Goal: Task Accomplishment & Management: Manage account settings

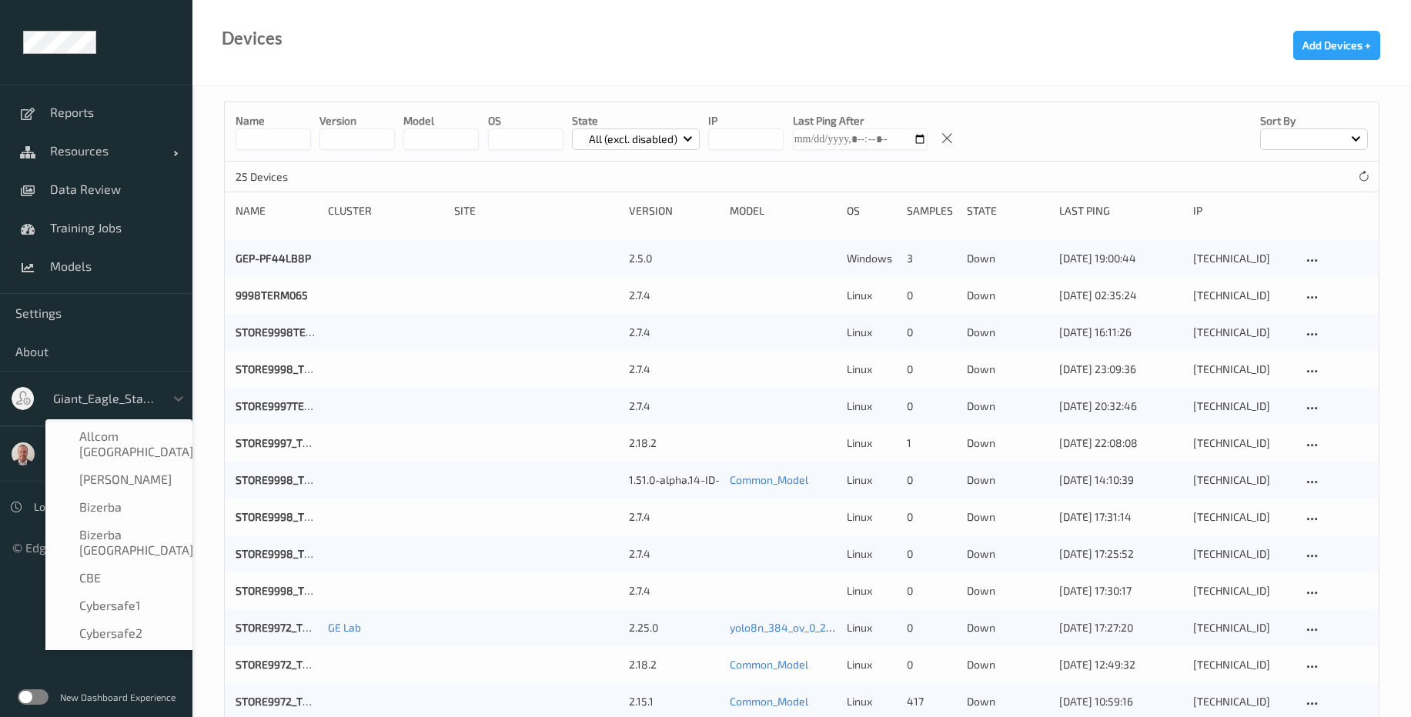
click at [150, 405] on div at bounding box center [105, 398] width 104 height 18
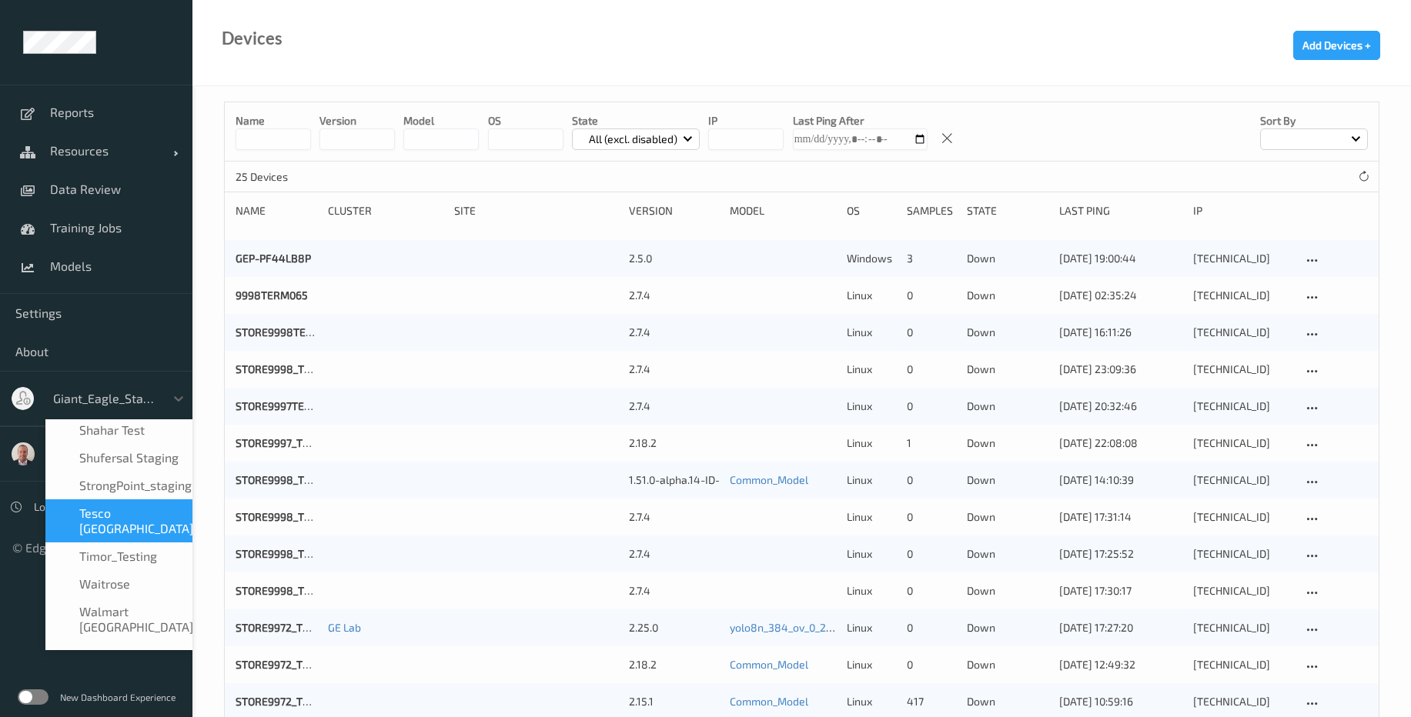
scroll to position [751, 0]
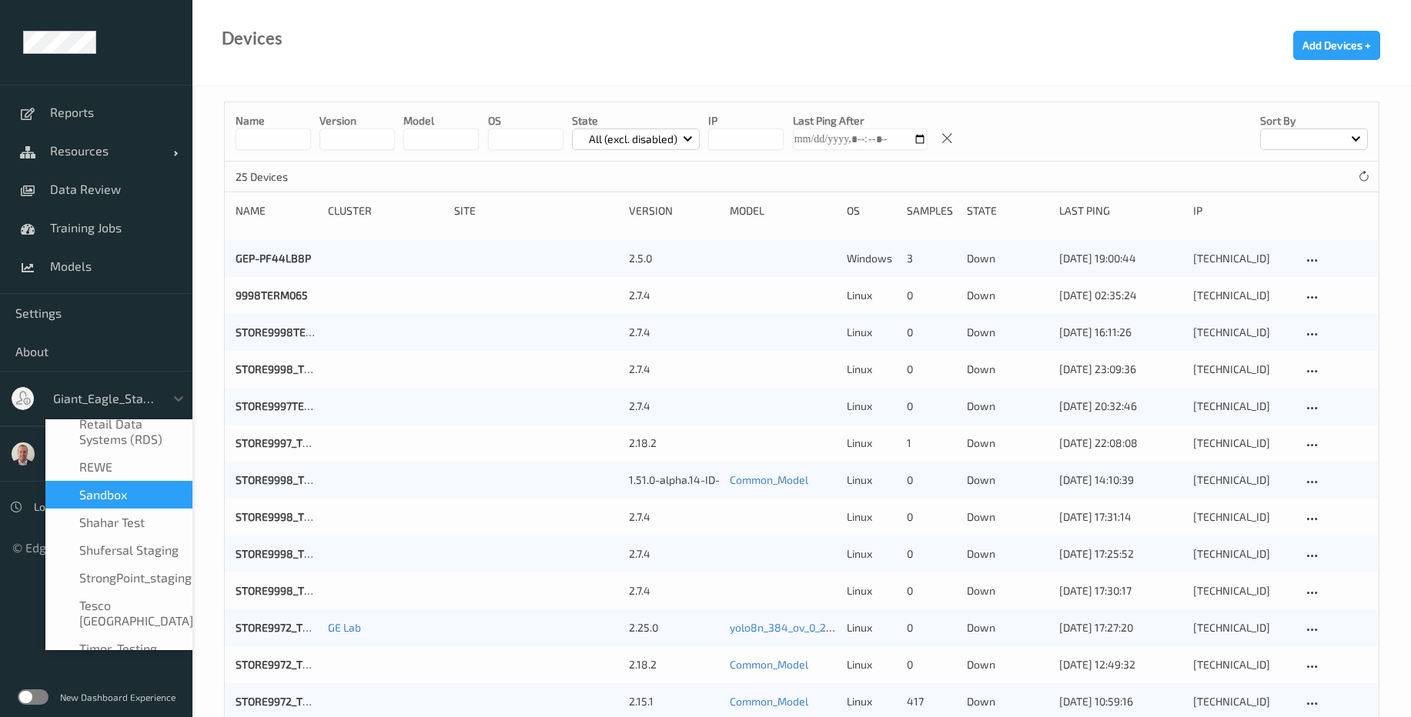
click at [161, 487] on div "sandbox" at bounding box center [119, 494] width 129 height 15
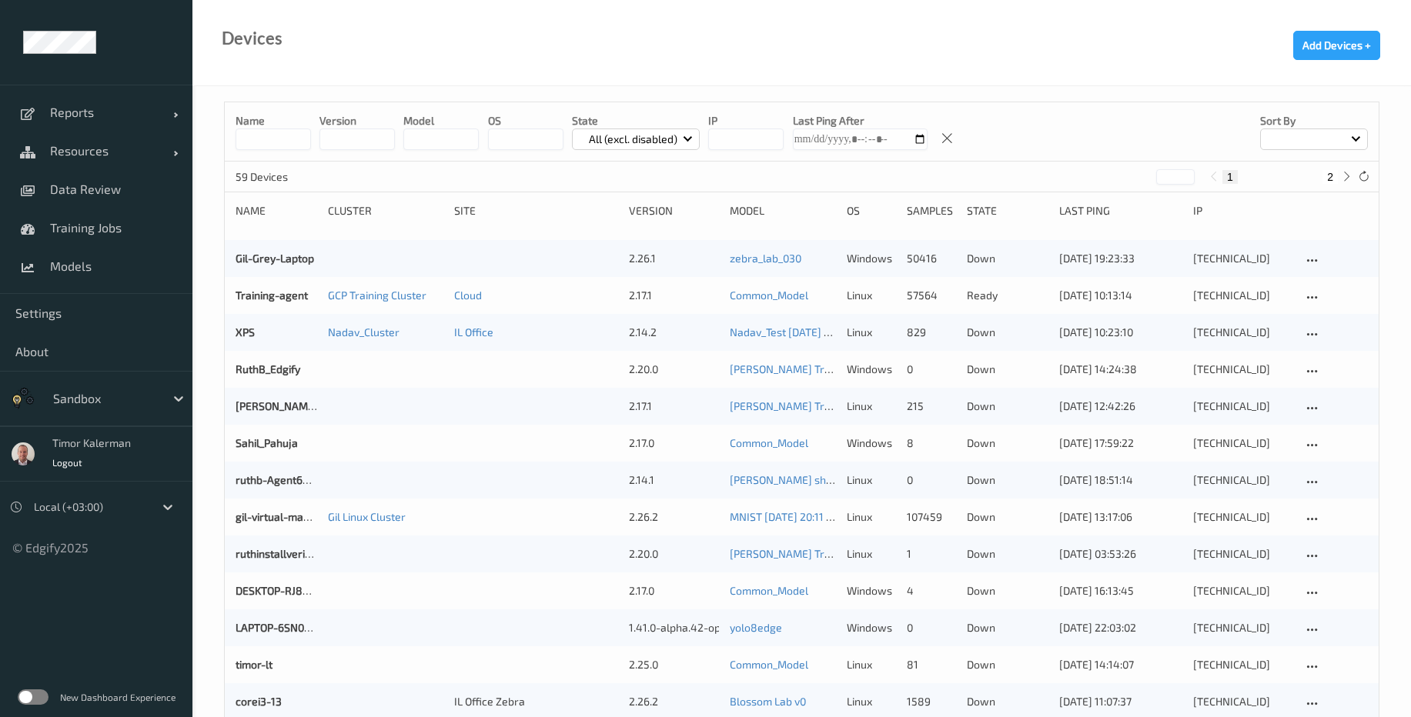
click at [35, 701] on label at bounding box center [33, 697] width 31 height 15
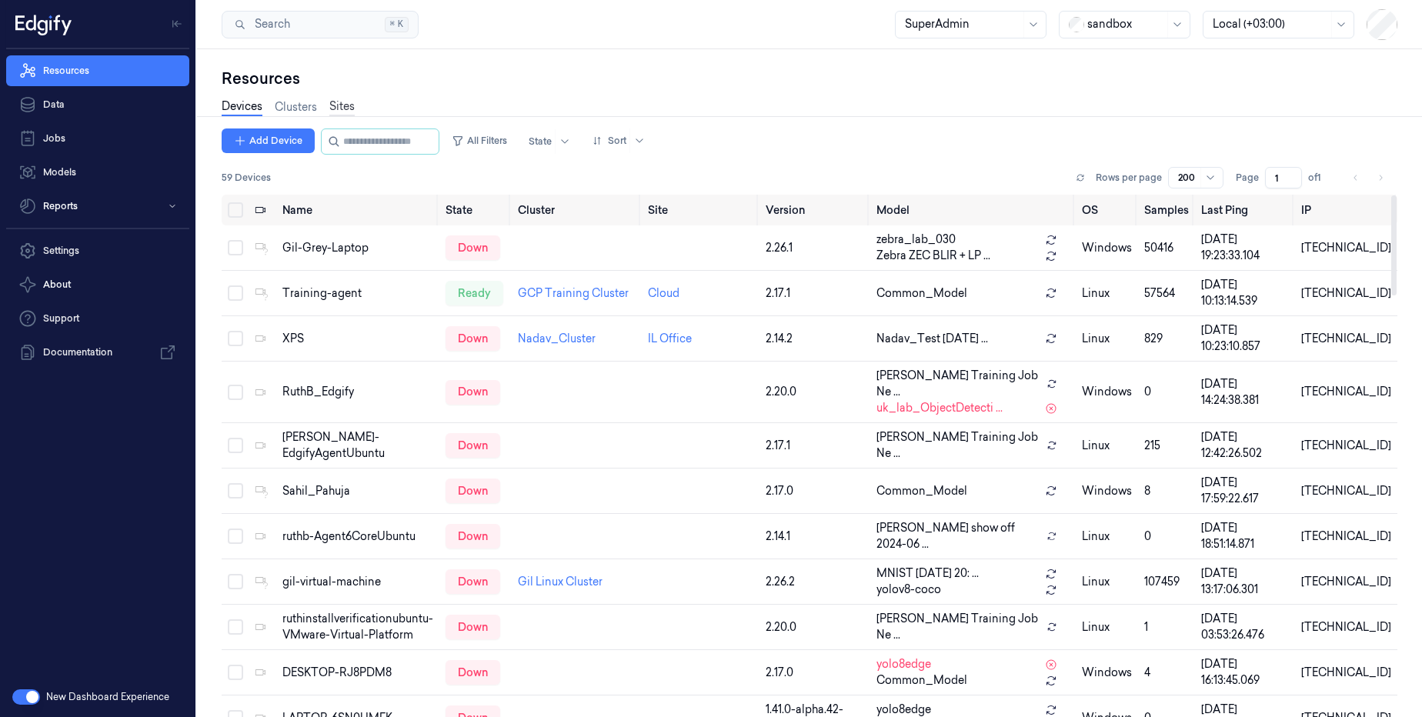
click at [336, 104] on link "Sites" at bounding box center [341, 108] width 25 height 18
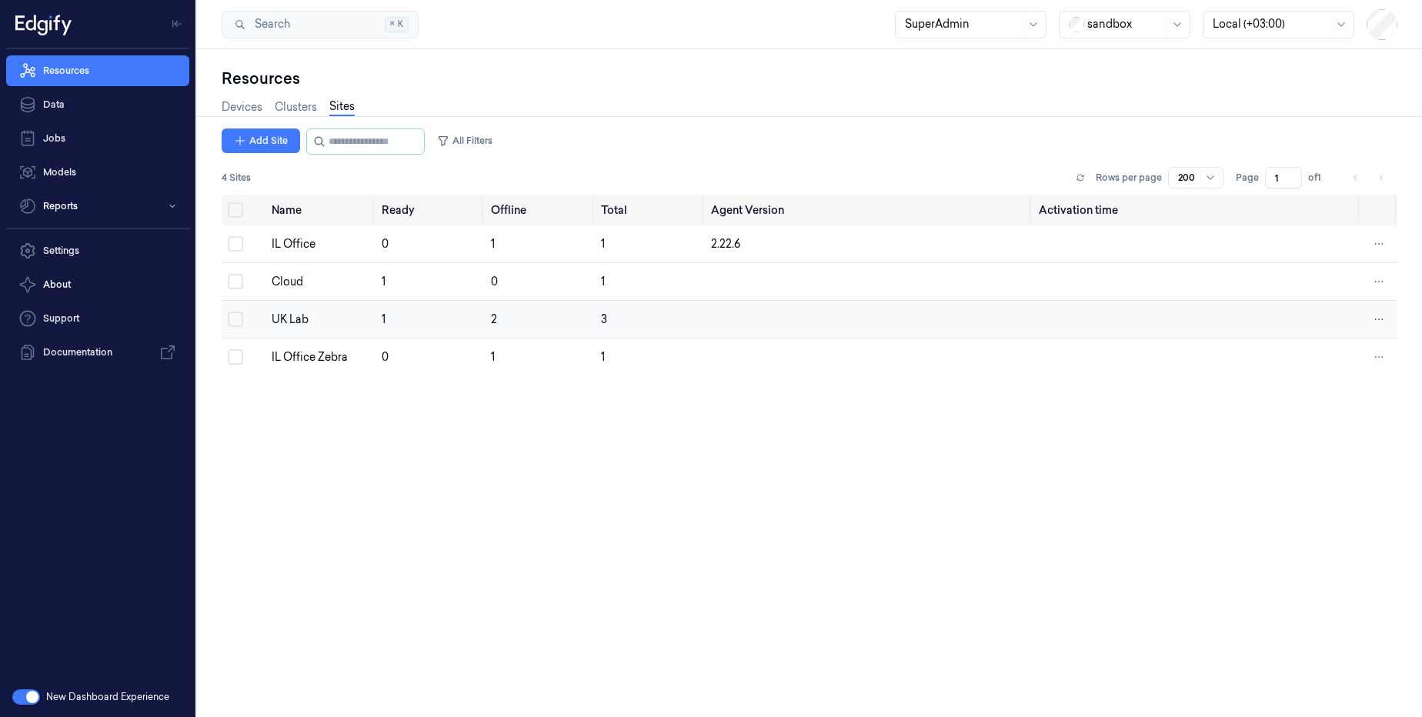
click at [286, 317] on div "UK Lab" at bounding box center [321, 320] width 98 height 16
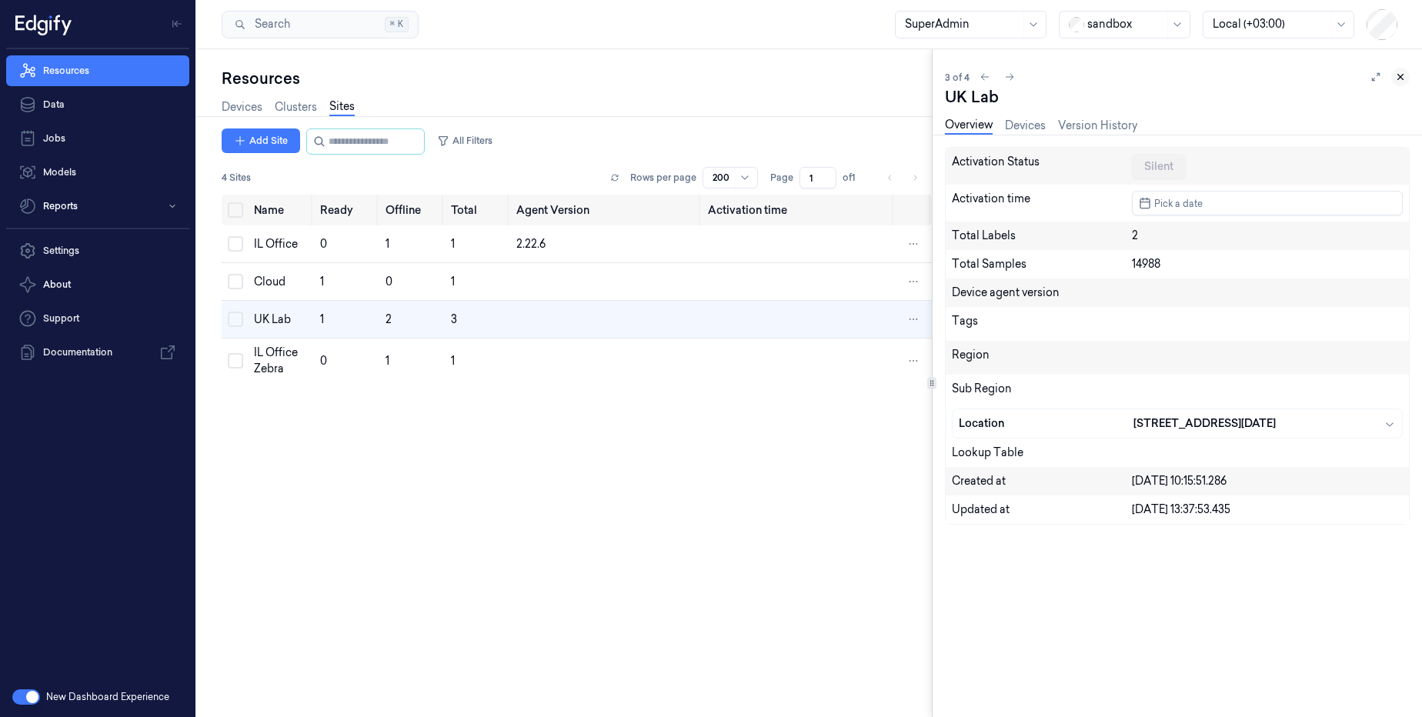
click at [1399, 75] on icon at bounding box center [1400, 77] width 11 height 11
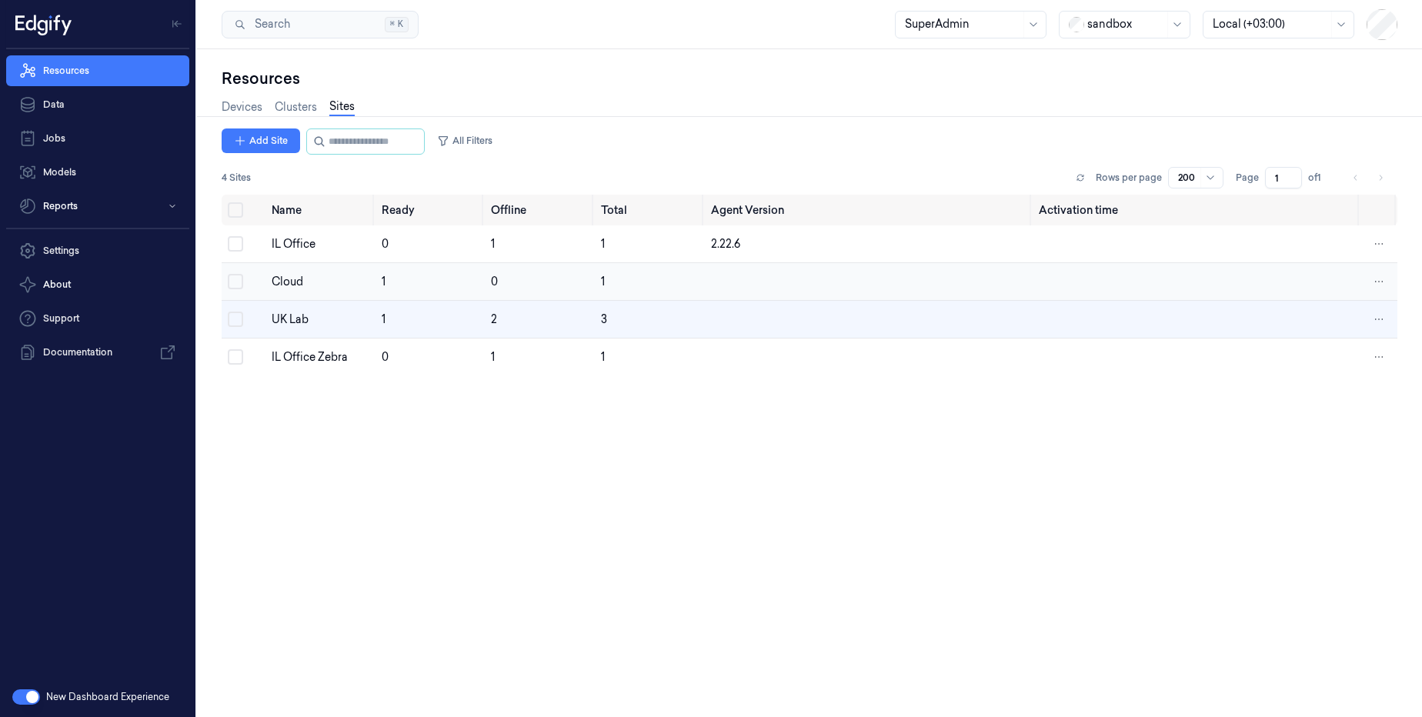
click at [242, 279] on button "Select row" at bounding box center [235, 281] width 15 height 15
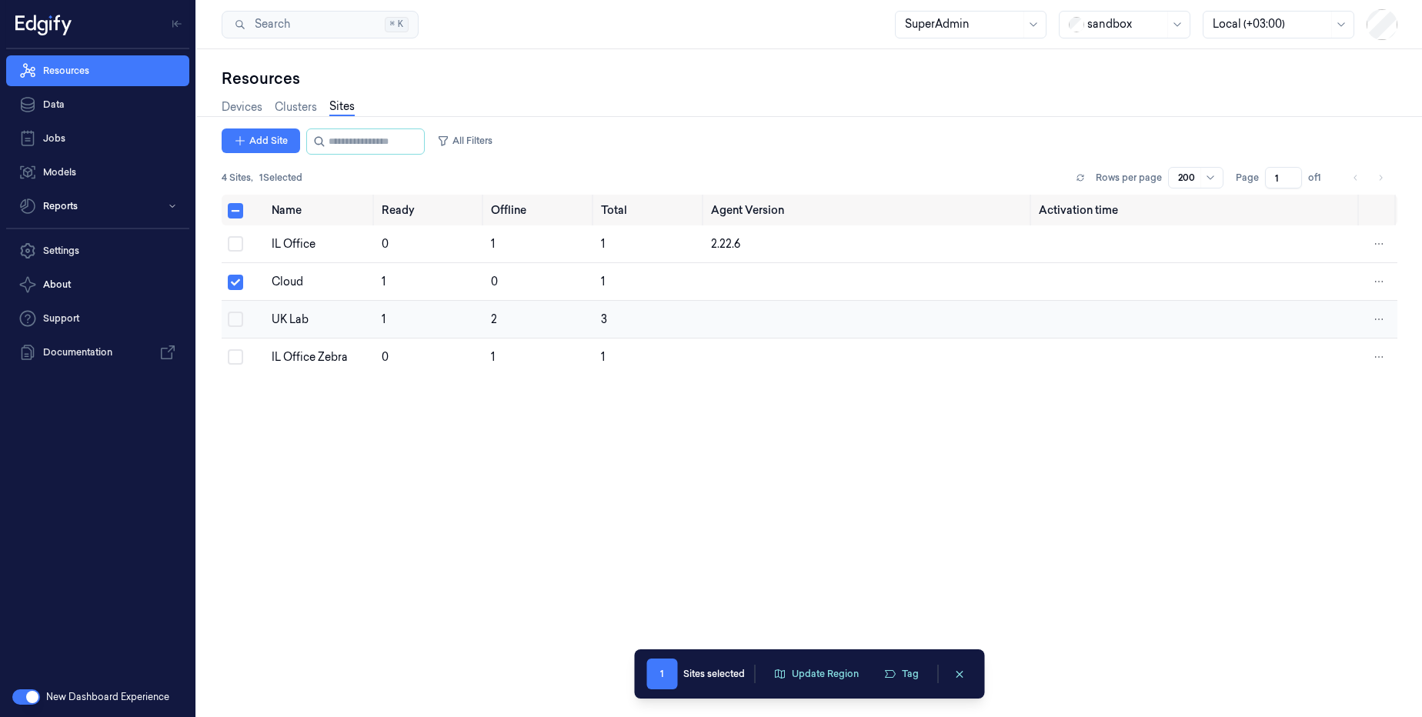
click at [232, 316] on button "Select row" at bounding box center [235, 319] width 15 height 15
click at [316, 250] on div "IL Office" at bounding box center [321, 244] width 98 height 16
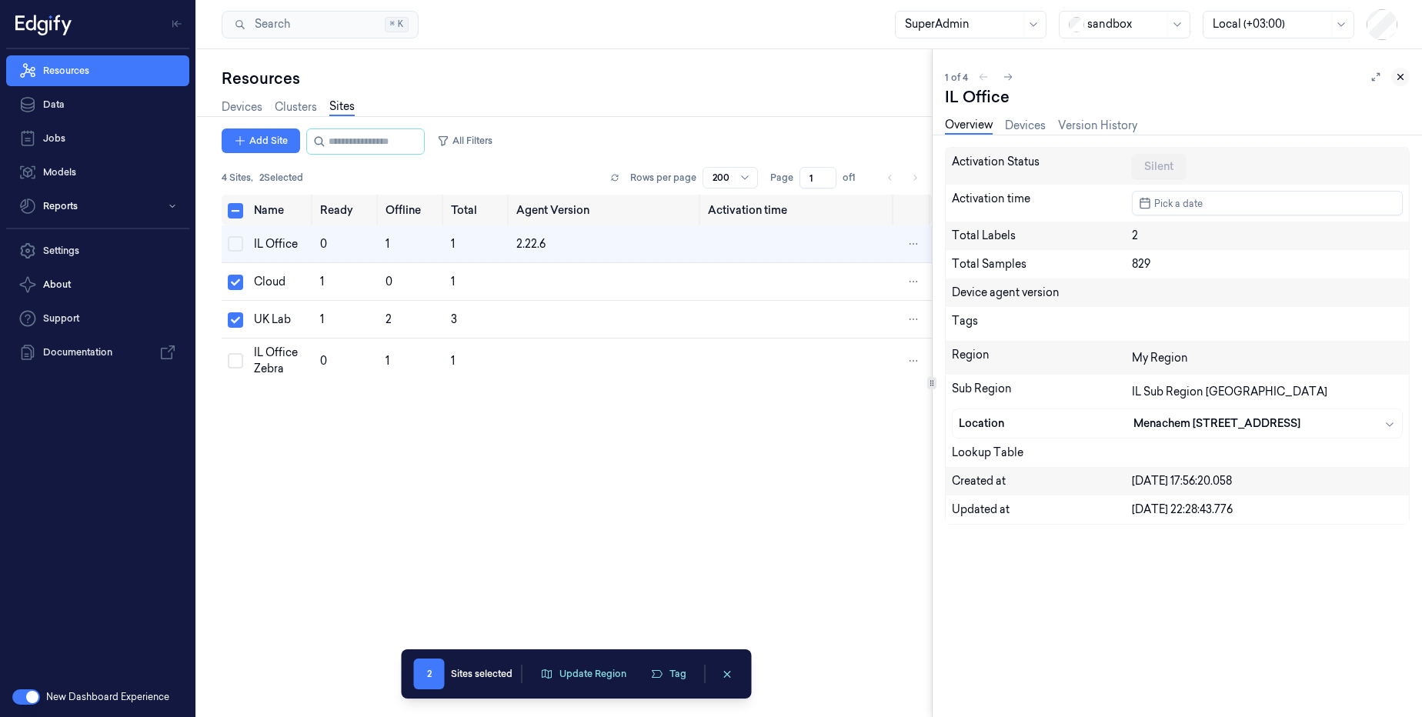
click at [1408, 81] on button at bounding box center [1400, 77] width 18 height 18
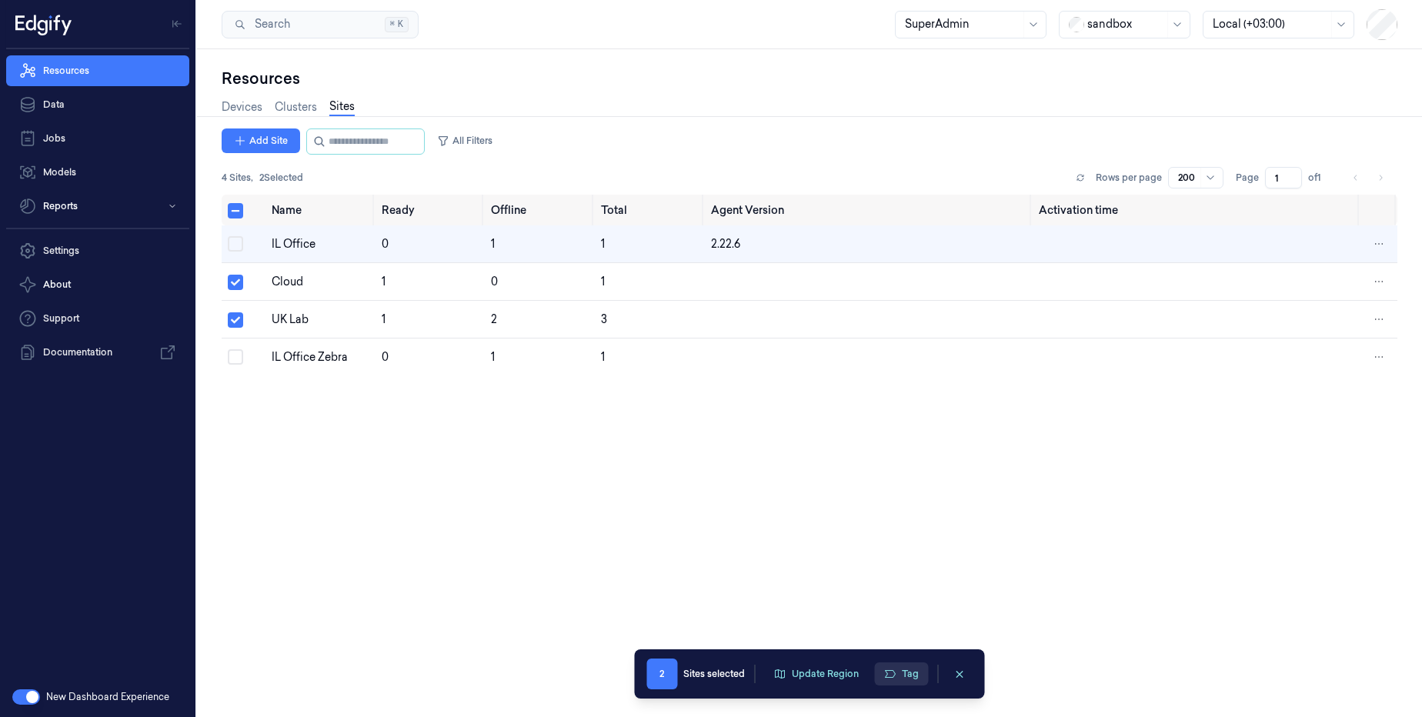
click at [903, 676] on button "Tag" at bounding box center [901, 674] width 54 height 23
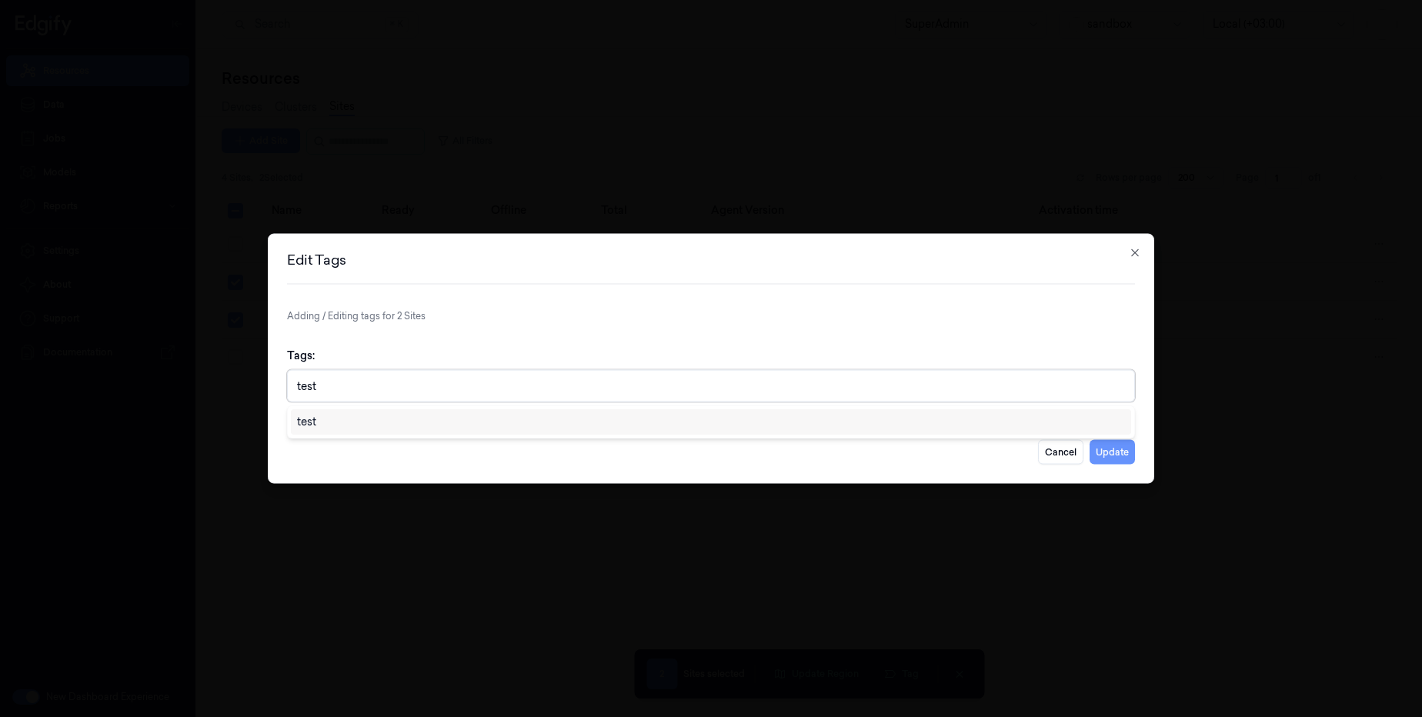
type input "test"
click at [1118, 458] on button "Update" at bounding box center [1112, 452] width 45 height 25
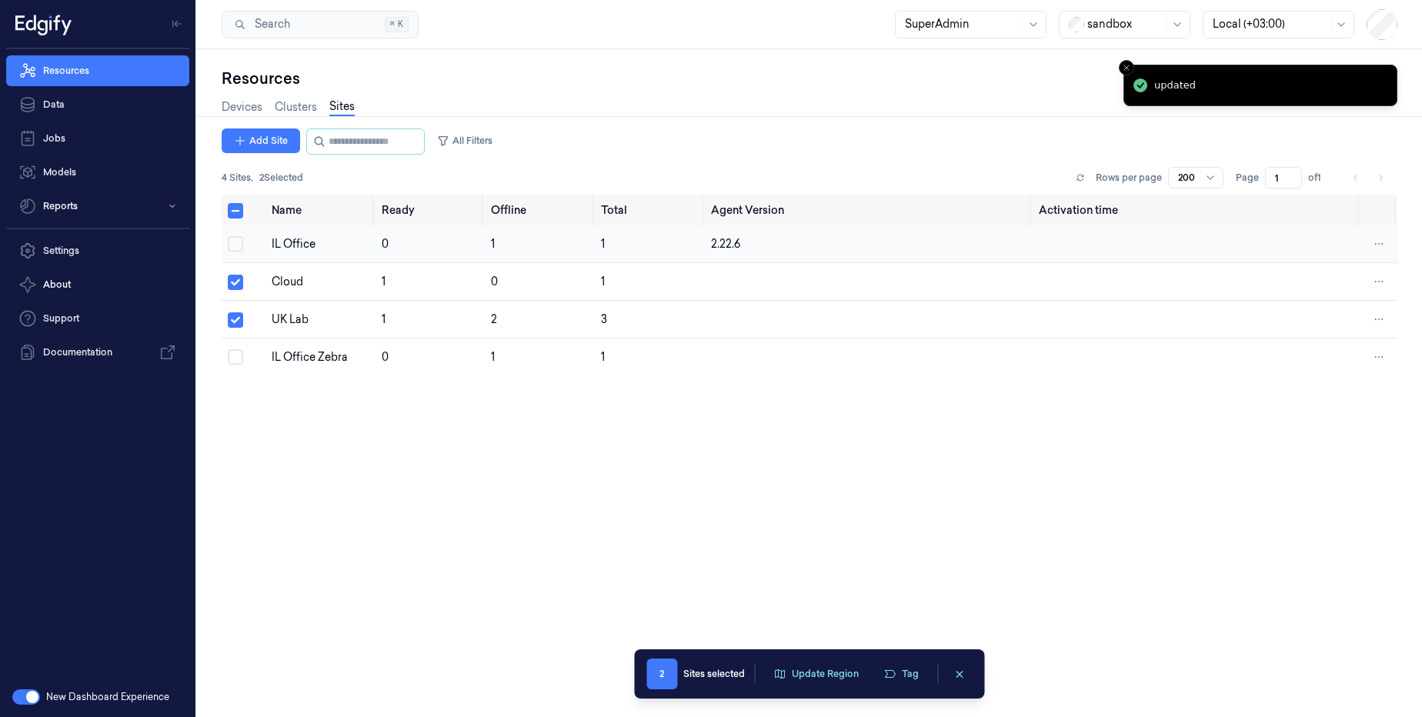
click at [298, 249] on div "IL Office" at bounding box center [321, 244] width 98 height 16
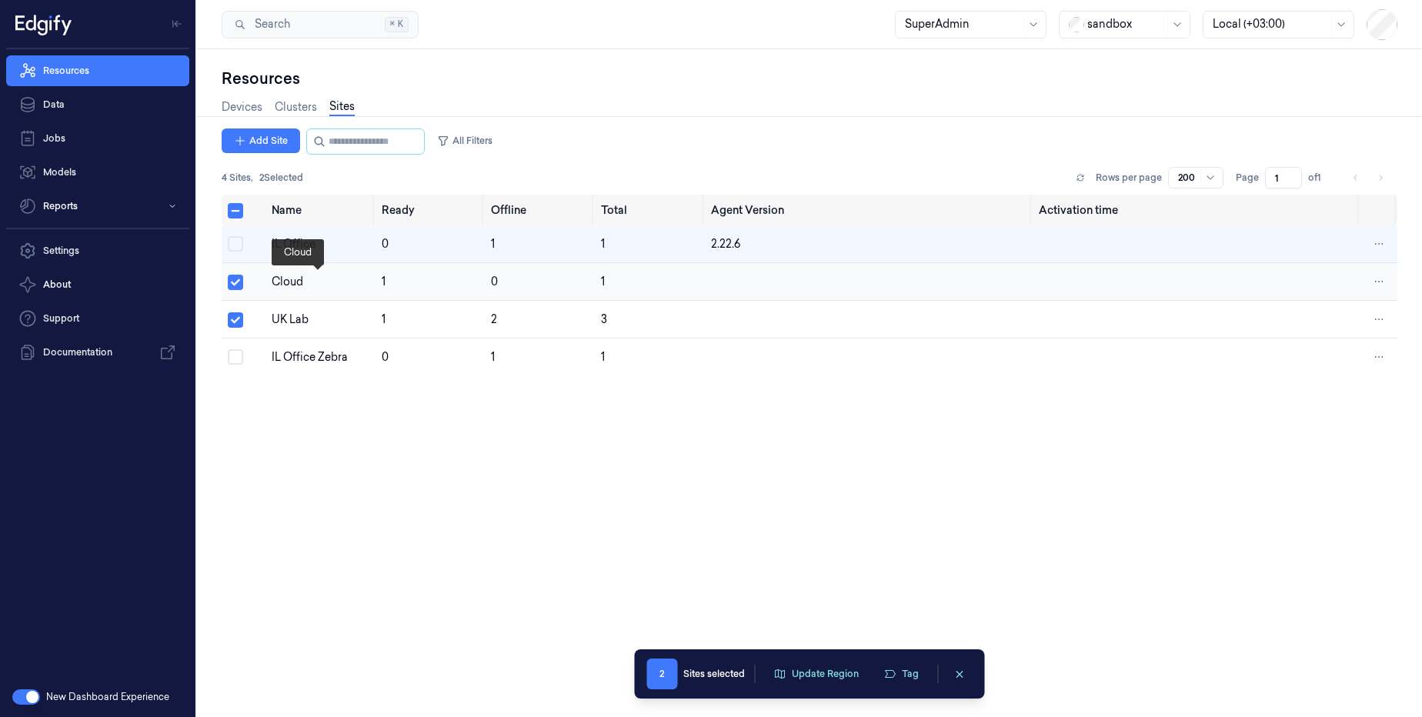
click at [276, 277] on div "Cloud" at bounding box center [321, 282] width 98 height 16
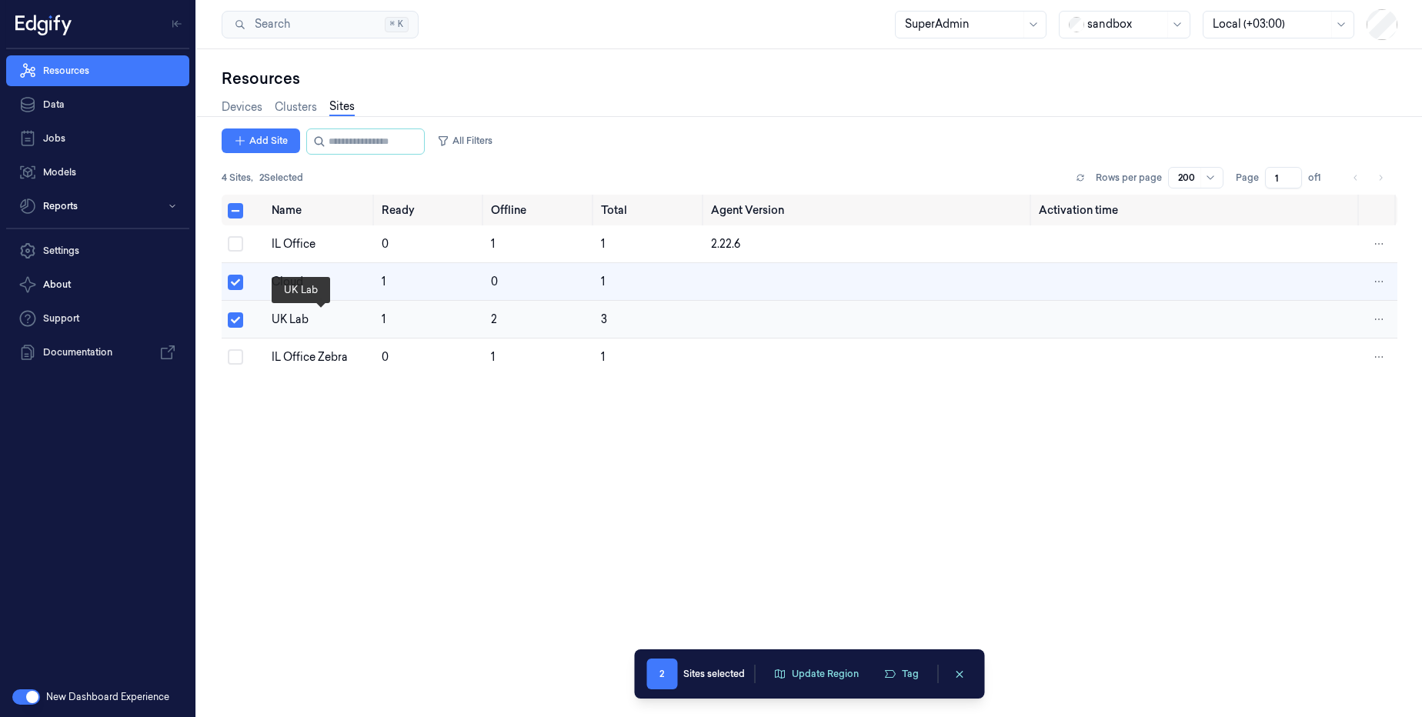
click at [299, 324] on div "UK Lab" at bounding box center [321, 320] width 98 height 16
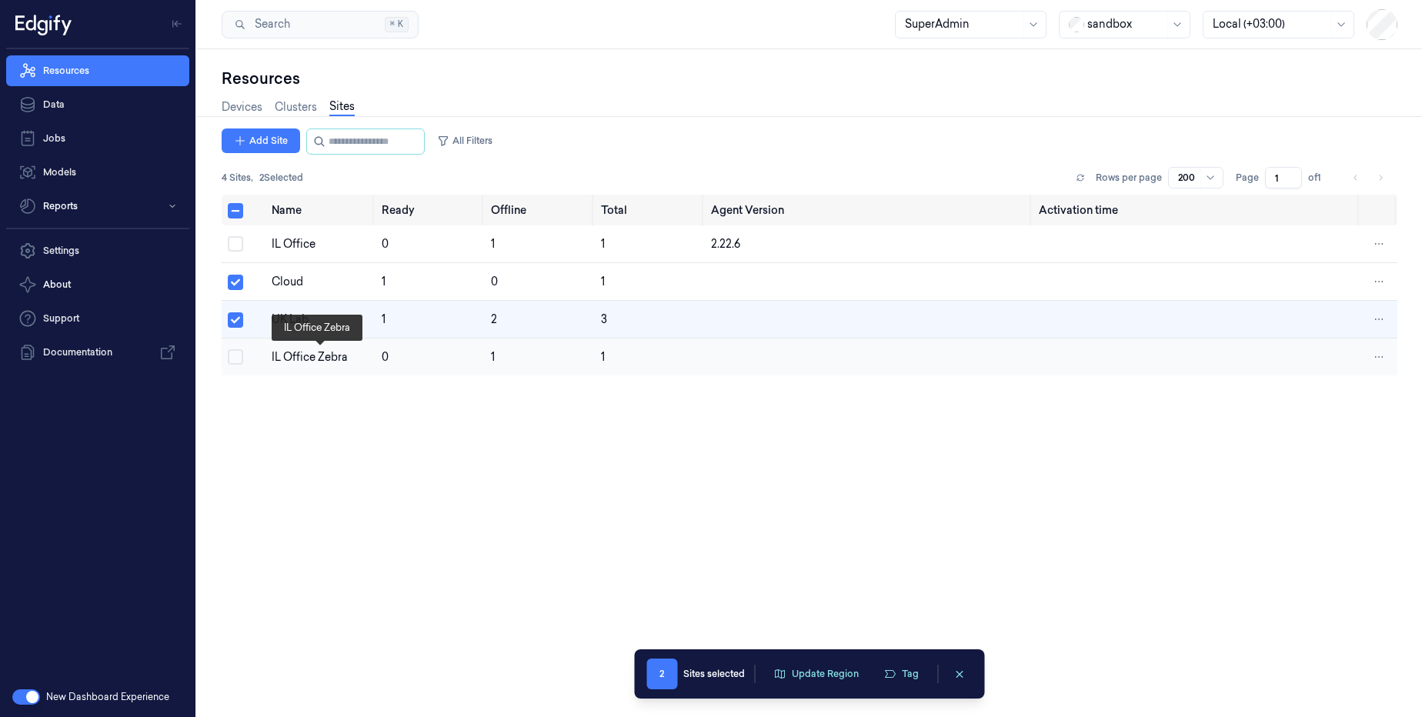
click at [293, 363] on div "IL Office Zebra" at bounding box center [321, 357] width 98 height 16
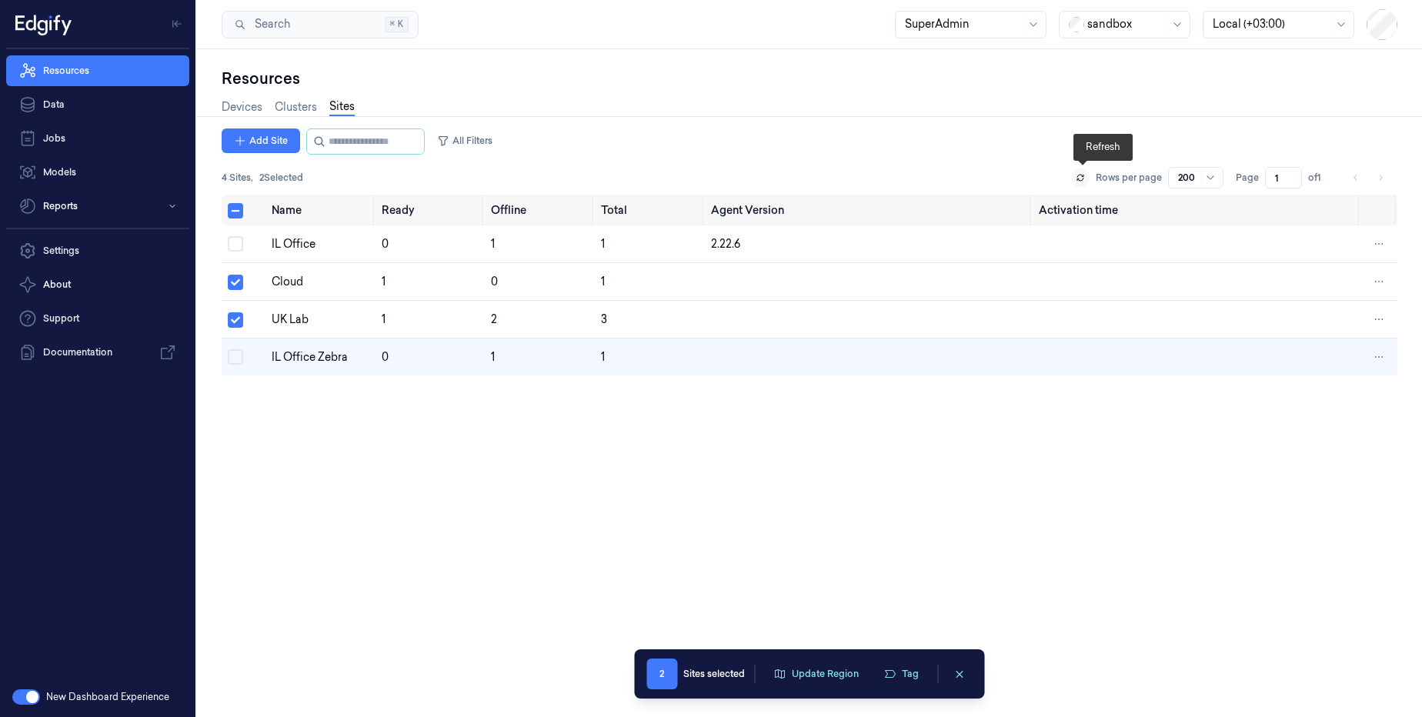
click at [1079, 176] on icon at bounding box center [1080, 177] width 9 height 9
click at [292, 253] on td "IL Office" at bounding box center [321, 244] width 110 height 38
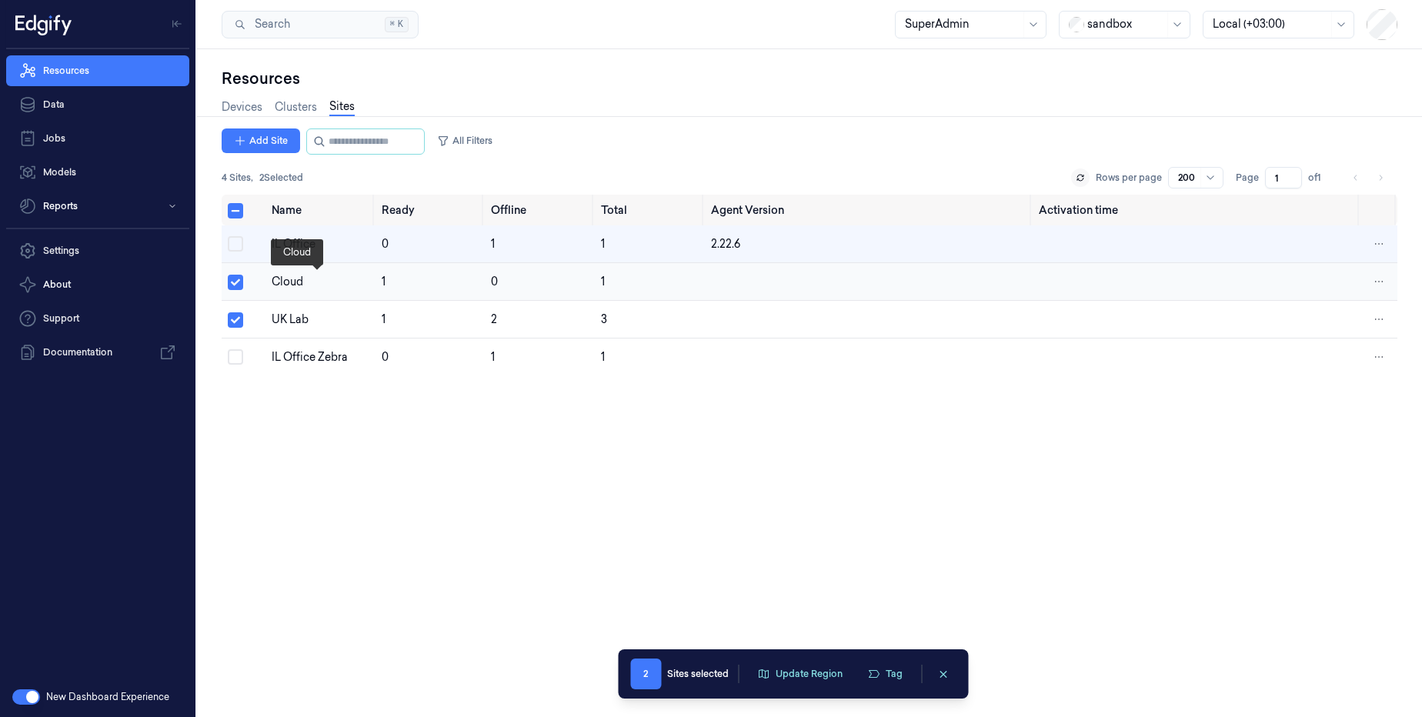
click at [284, 288] on div "Cloud" at bounding box center [321, 282] width 98 height 16
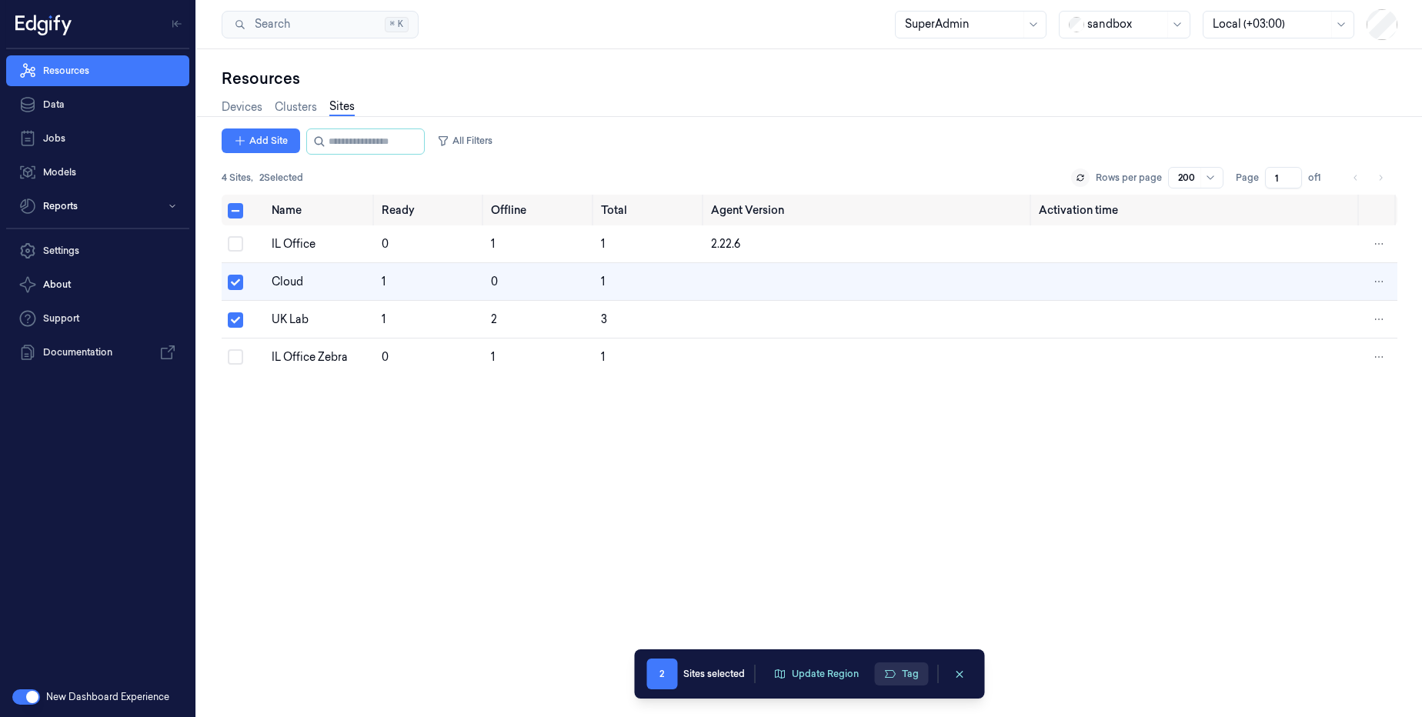
click at [909, 676] on button "Tag" at bounding box center [901, 674] width 54 height 23
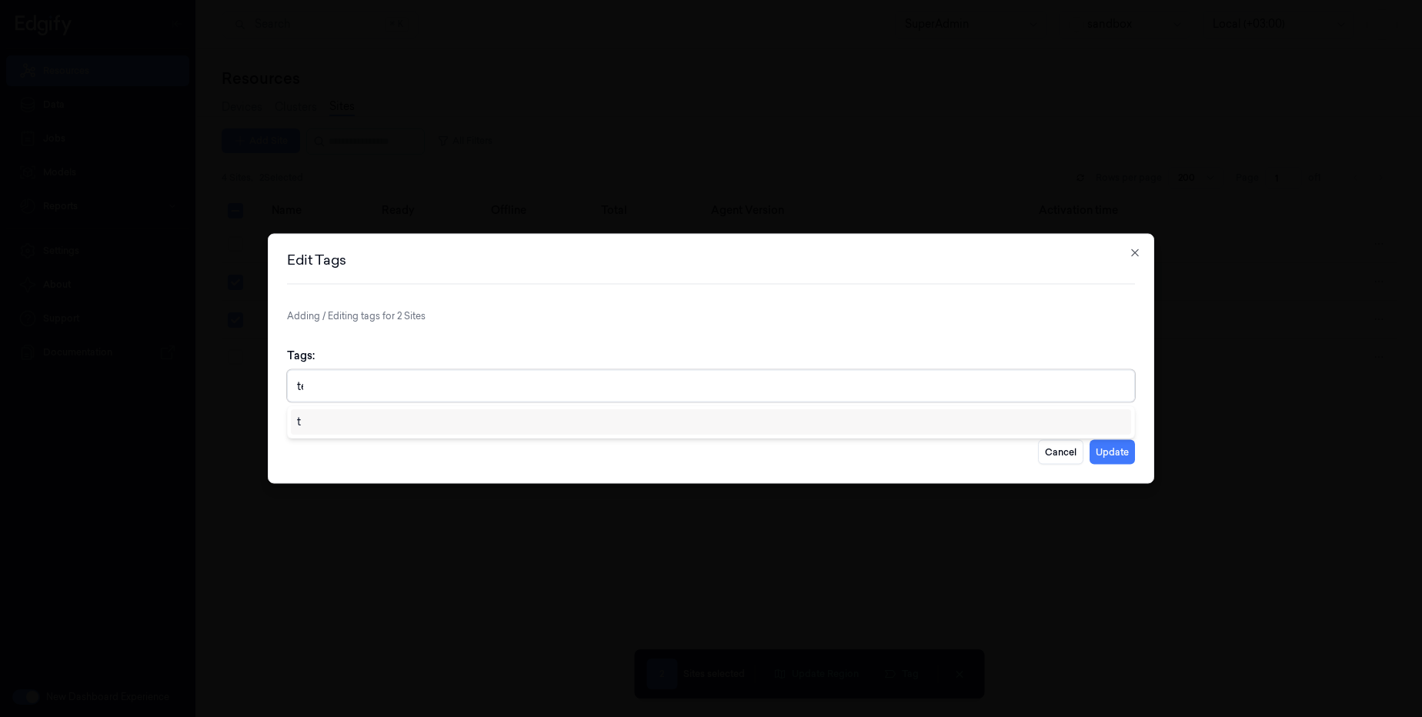
type input "test"
click at [608, 429] on div "test" at bounding box center [711, 422] width 828 height 16
click at [990, 304] on div "Edit Tags Adding / Editing tags for 2 Sites Tags: option , selected. Use Up and…" at bounding box center [711, 359] width 887 height 250
click at [1106, 447] on button "Update" at bounding box center [1112, 452] width 45 height 25
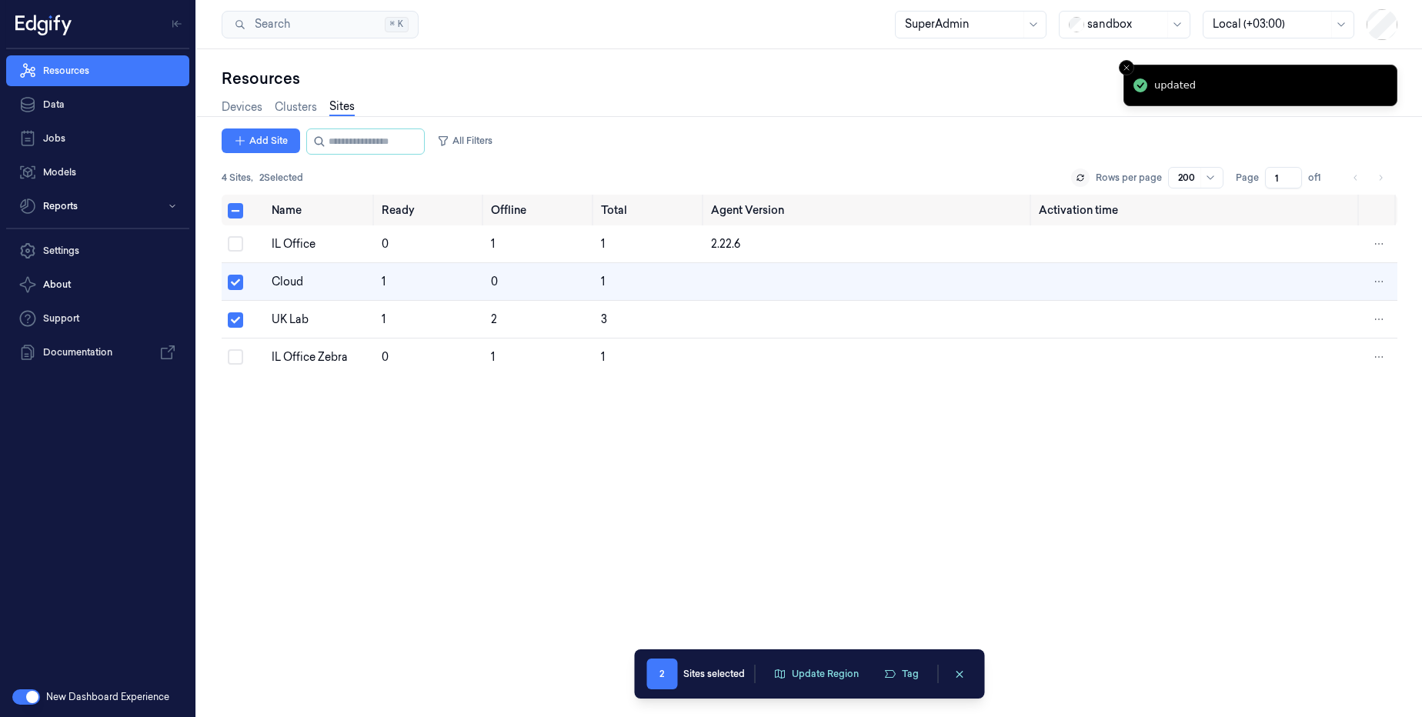
click at [1196, 101] on li "updated" at bounding box center [1261, 86] width 274 height 42
click at [1084, 179] on icon at bounding box center [1080, 180] width 6 height 2
click at [312, 322] on div "UK Lab" at bounding box center [321, 320] width 98 height 16
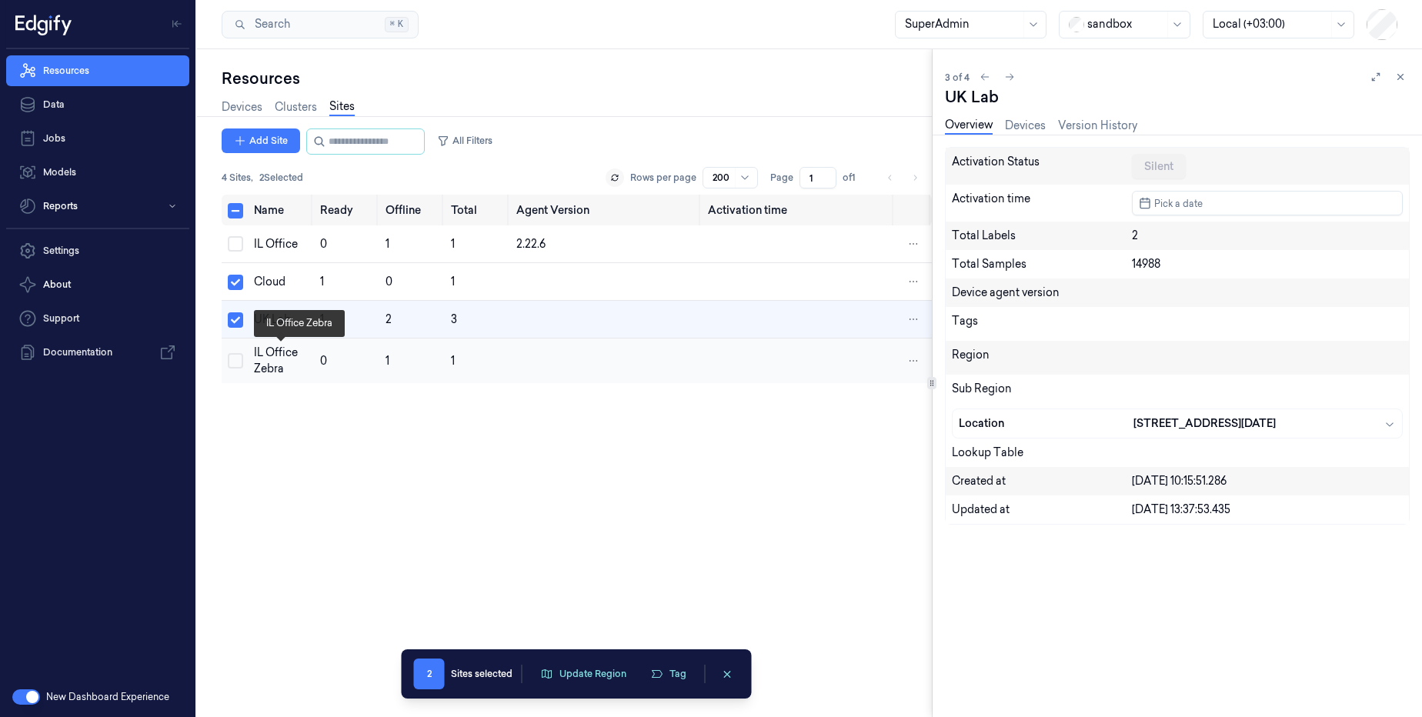
click at [296, 366] on div "IL Office Zebra" at bounding box center [280, 361] width 53 height 32
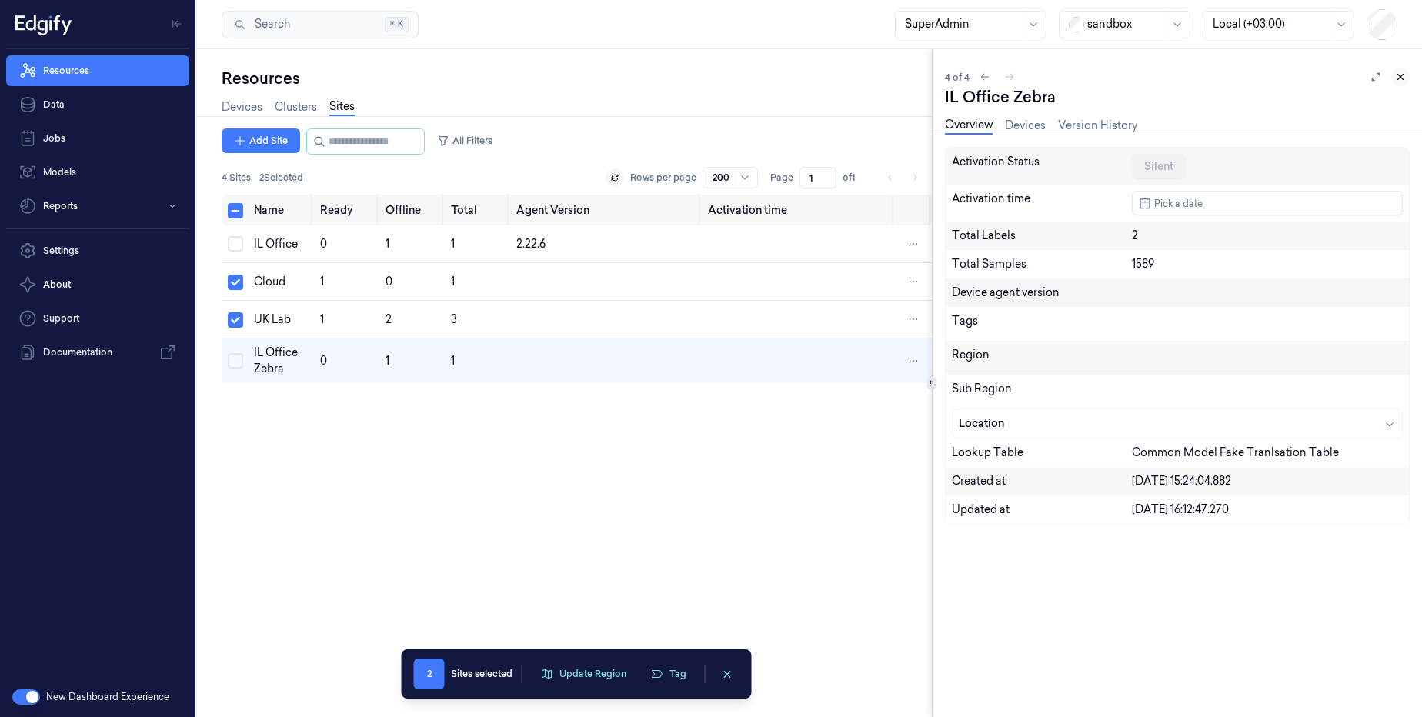
click at [1401, 83] on button at bounding box center [1400, 77] width 18 height 18
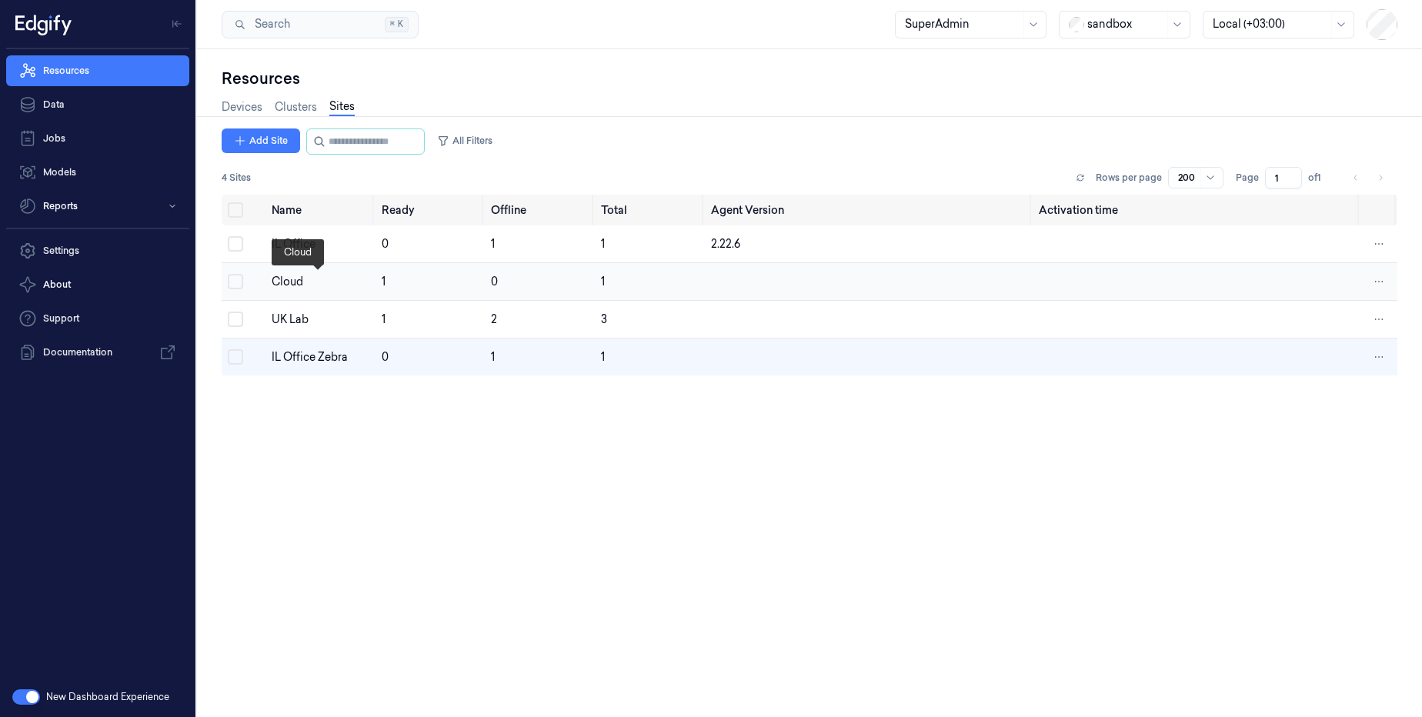
click at [292, 284] on div "Cloud" at bounding box center [321, 282] width 98 height 16
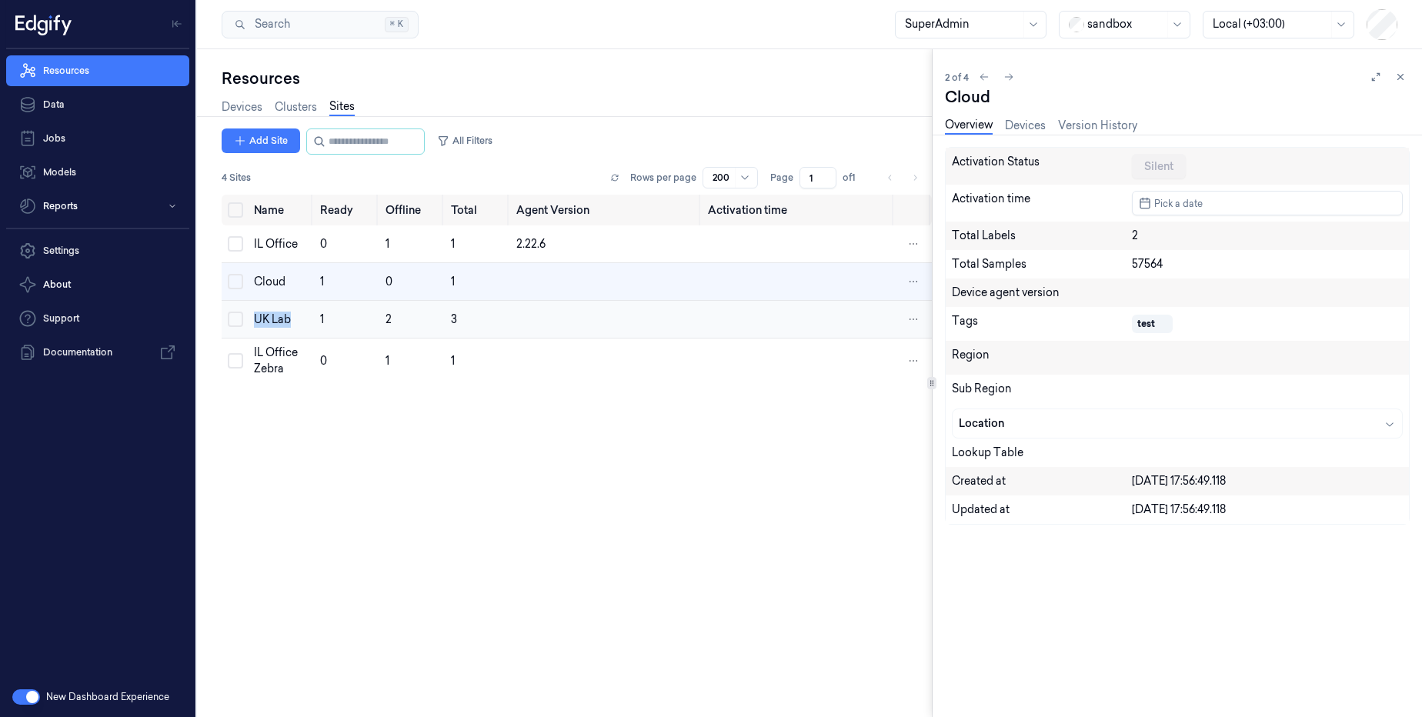
click at [301, 312] on div "UK Lab" at bounding box center [280, 320] width 53 height 16
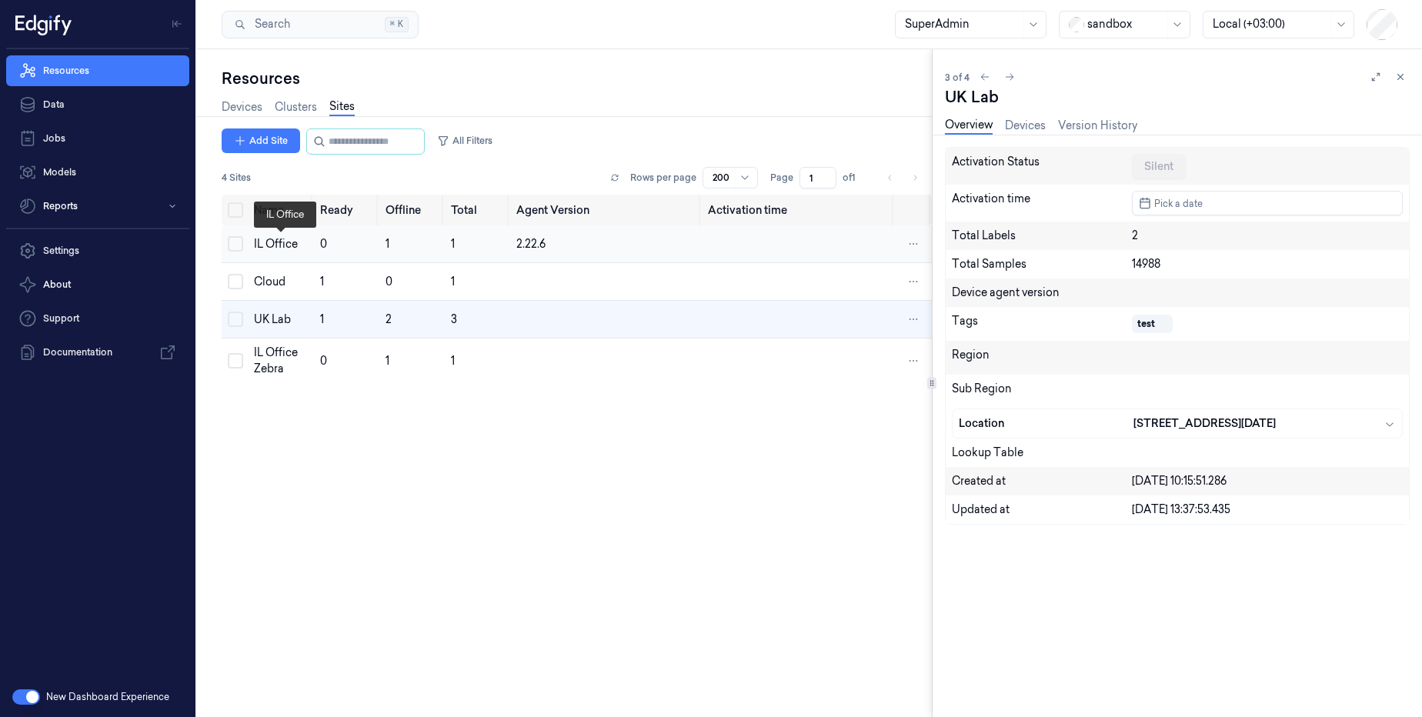
click at [286, 236] on div "IL Office" at bounding box center [280, 244] width 53 height 16
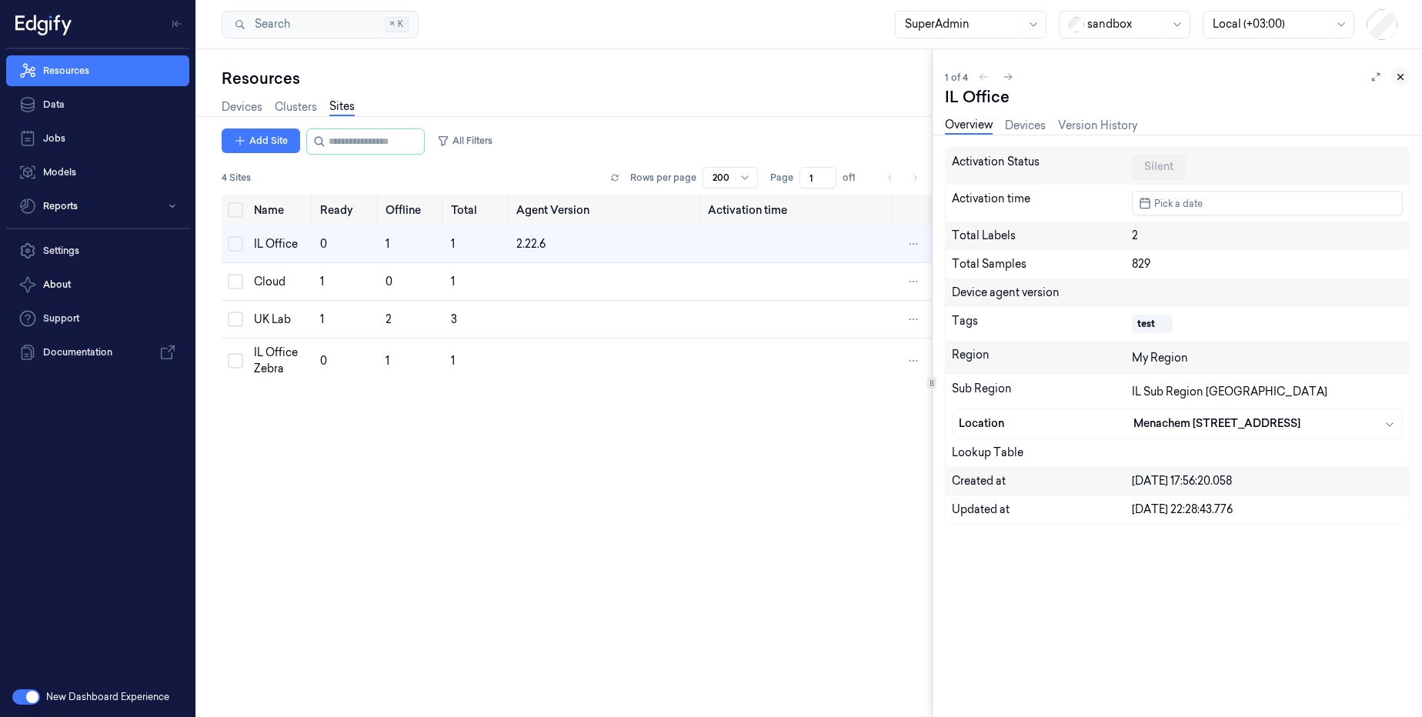
click at [1405, 82] on icon at bounding box center [1400, 77] width 11 height 11
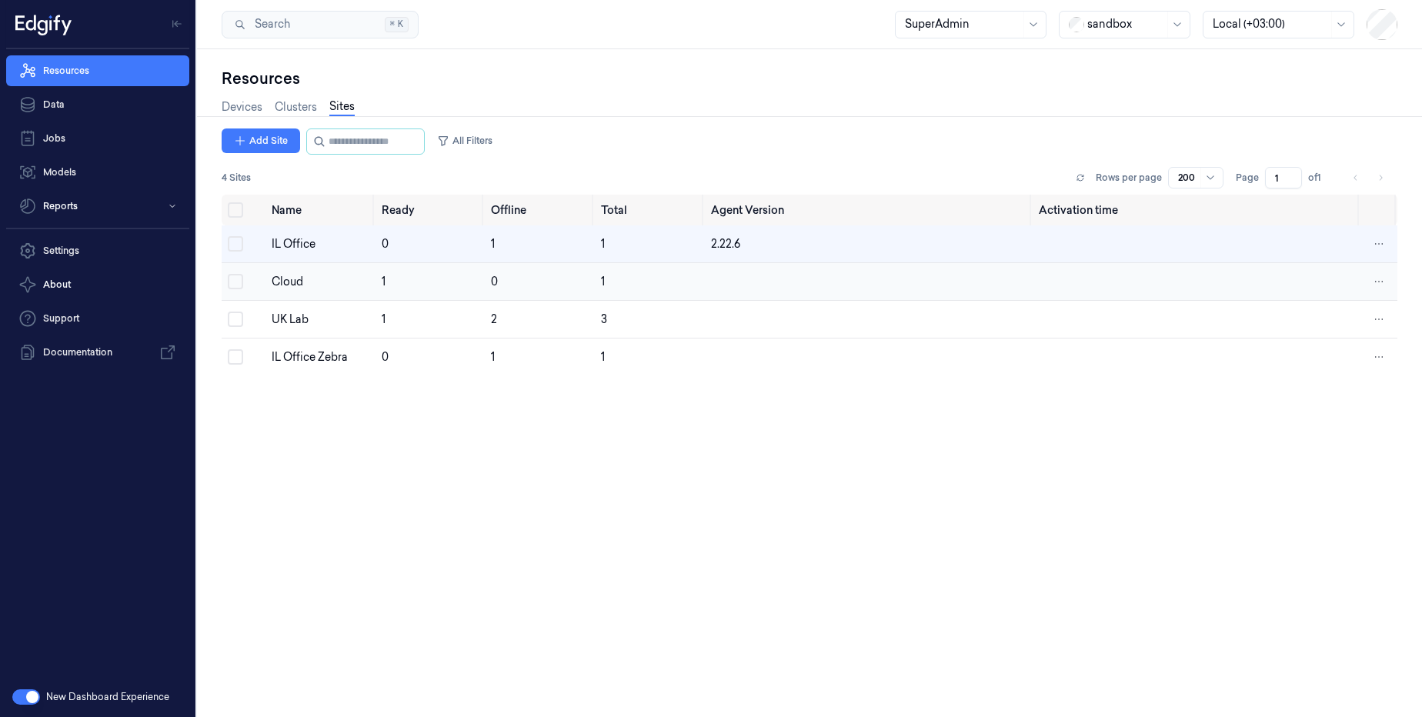
click at [242, 282] on button "Select row" at bounding box center [235, 281] width 15 height 15
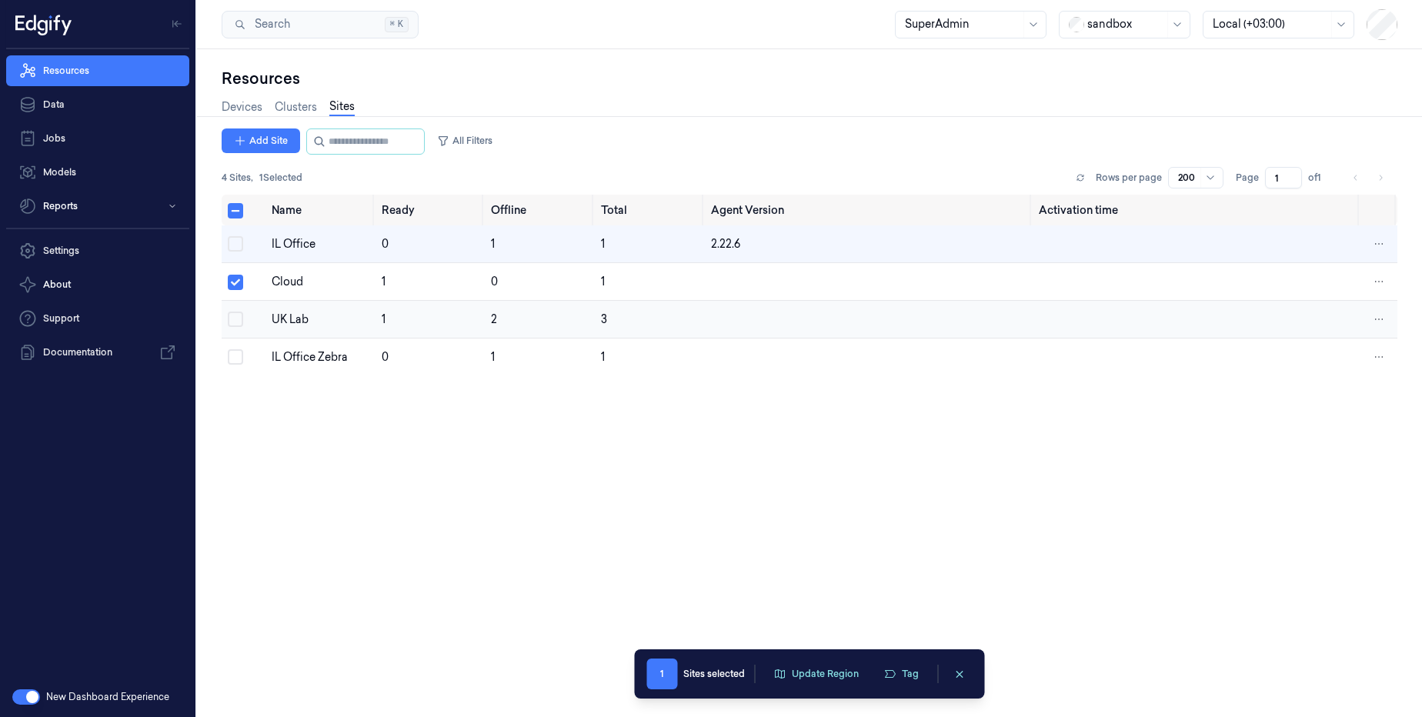
click at [235, 322] on button "Select row" at bounding box center [235, 319] width 15 height 15
click at [905, 677] on button "Tag" at bounding box center [901, 674] width 54 height 23
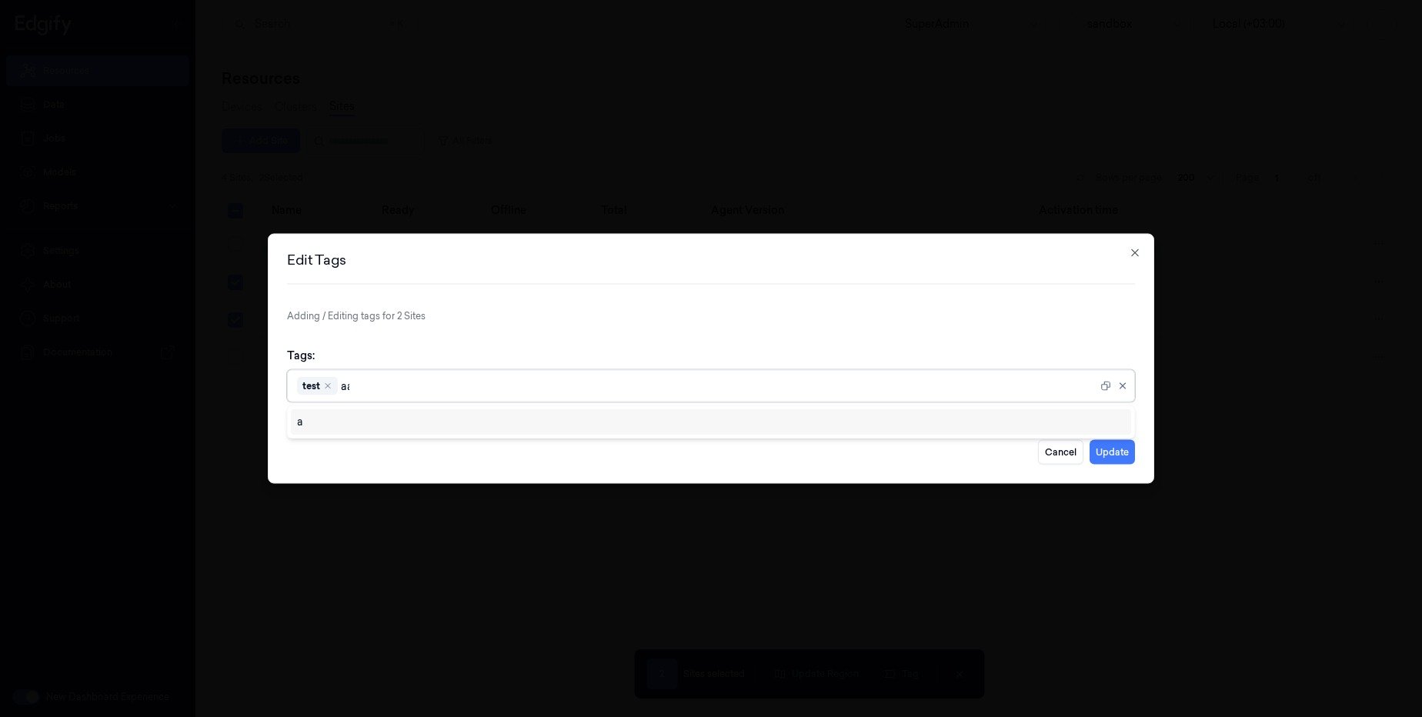
type input "aaa"
click at [312, 424] on div "aaa" at bounding box center [306, 422] width 18 height 16
drag, startPoint x: 581, startPoint y: 332, endPoint x: 689, endPoint y: 359, distance: 111.3
click at [581, 332] on form "Adding / Editing tags for 2 Sites Tags: option , selected. 0 results available.…" at bounding box center [711, 386] width 848 height 155
click at [1121, 453] on button "Update" at bounding box center [1112, 452] width 45 height 25
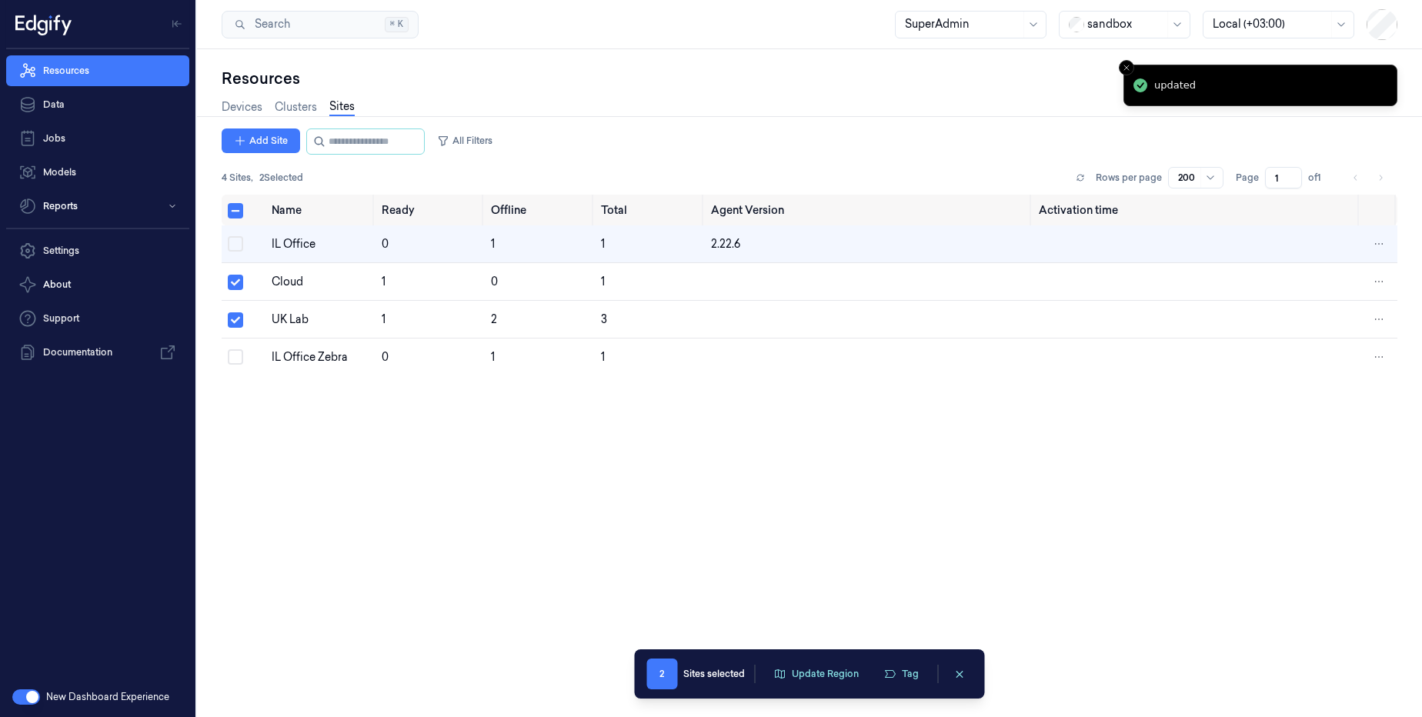
click at [569, 460] on div "Name Ready Offline Total Agent Version Activation time IL Office 0 1 1 2.22.6 C…" at bounding box center [810, 450] width 1176 height 510
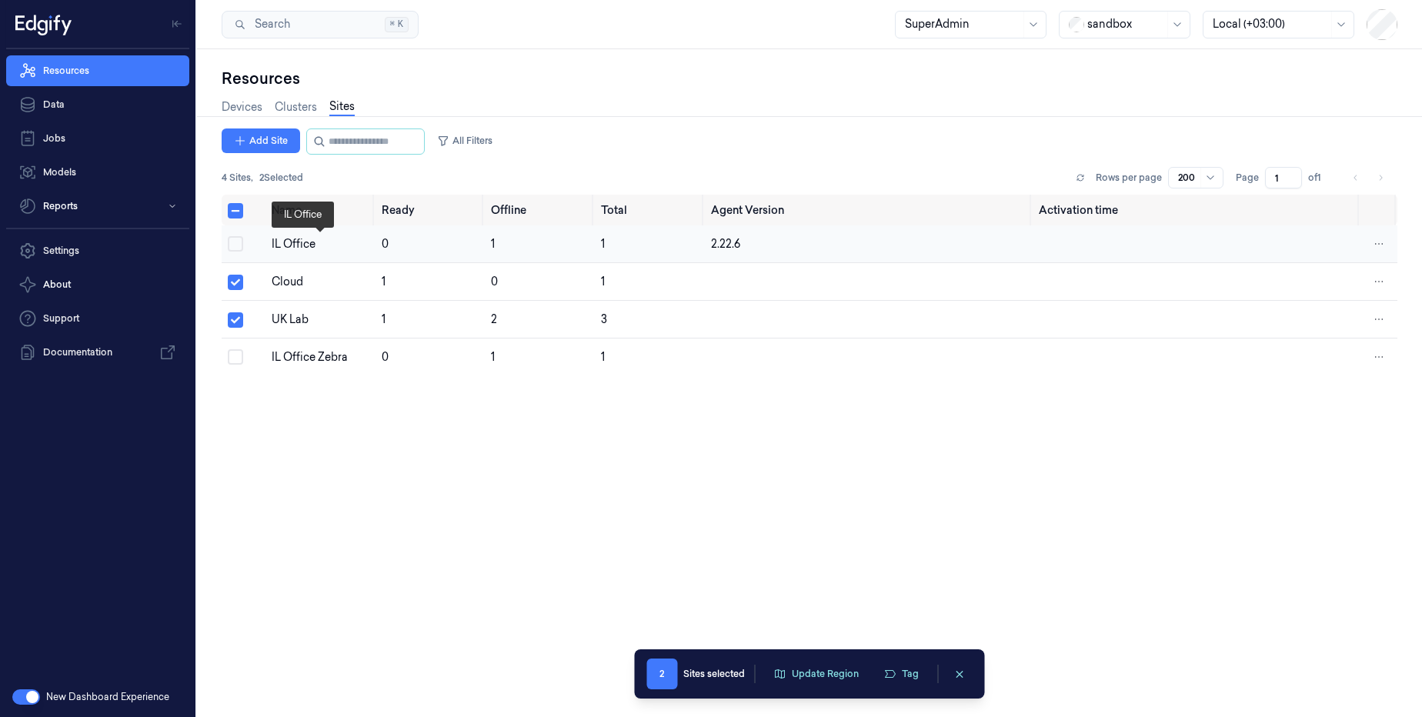
click at [321, 247] on div "IL Office" at bounding box center [321, 244] width 98 height 16
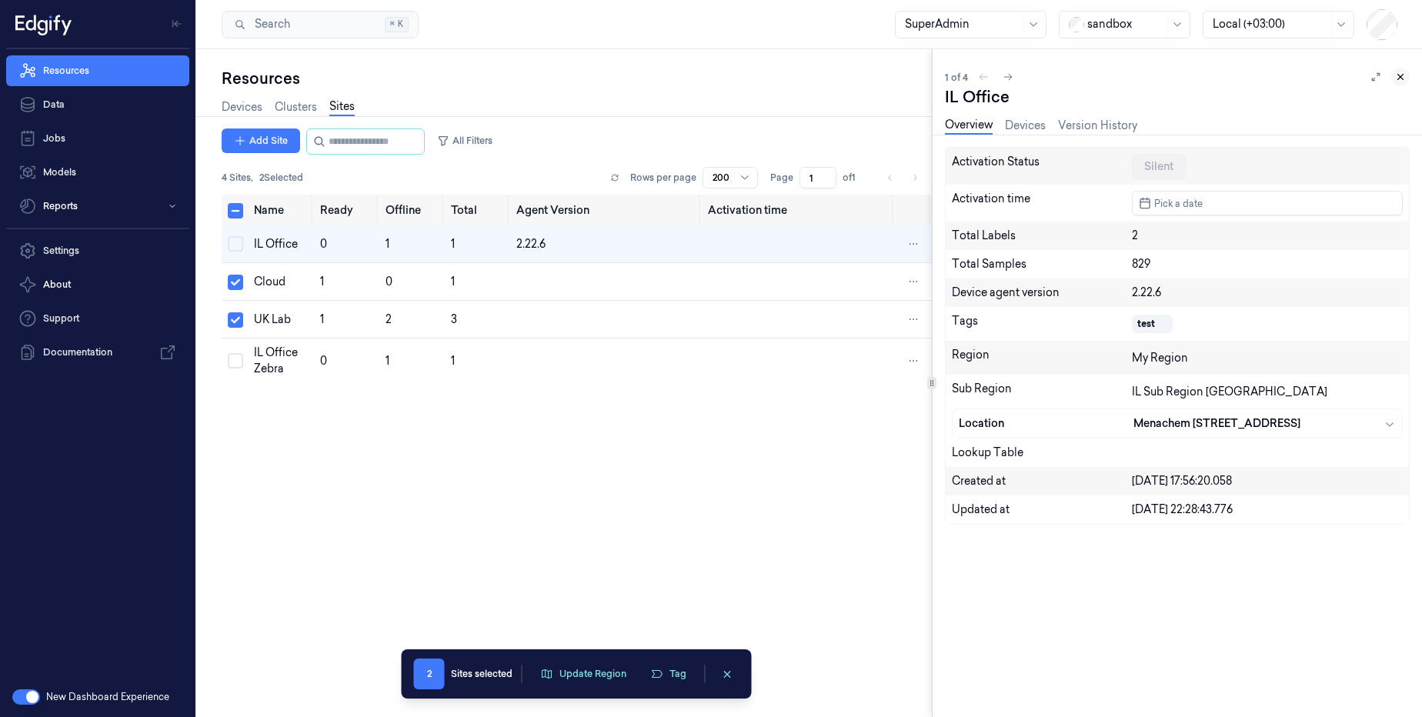
click at [1405, 80] on icon at bounding box center [1400, 77] width 11 height 11
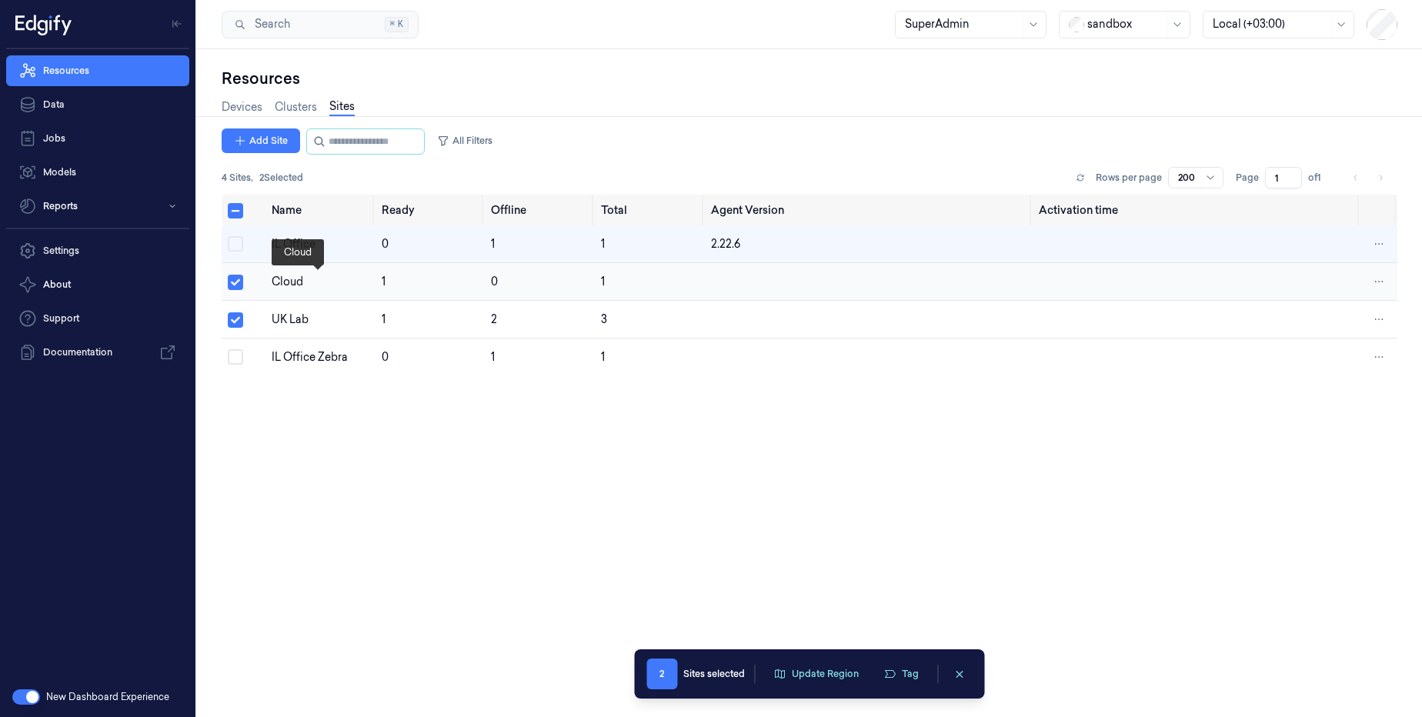
click at [312, 278] on div "Cloud" at bounding box center [321, 282] width 98 height 16
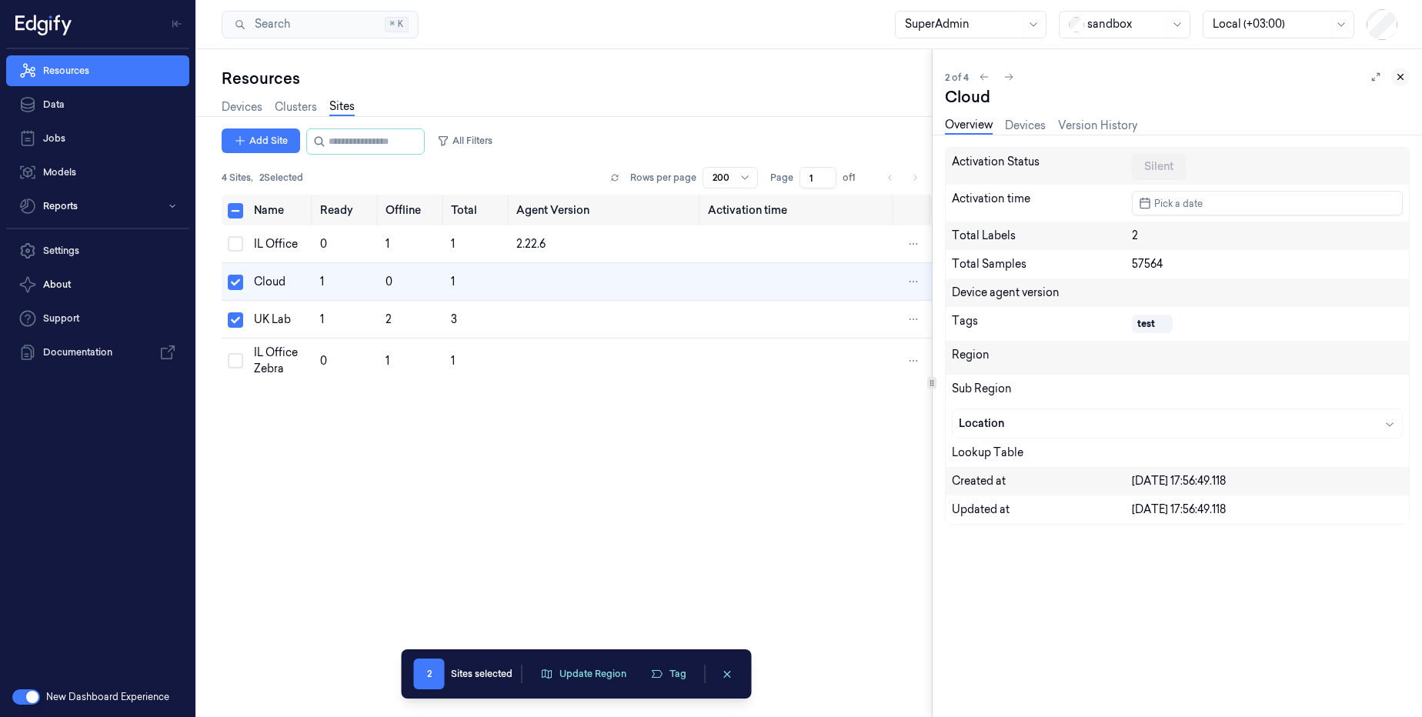
click at [1408, 79] on button at bounding box center [1400, 77] width 18 height 18
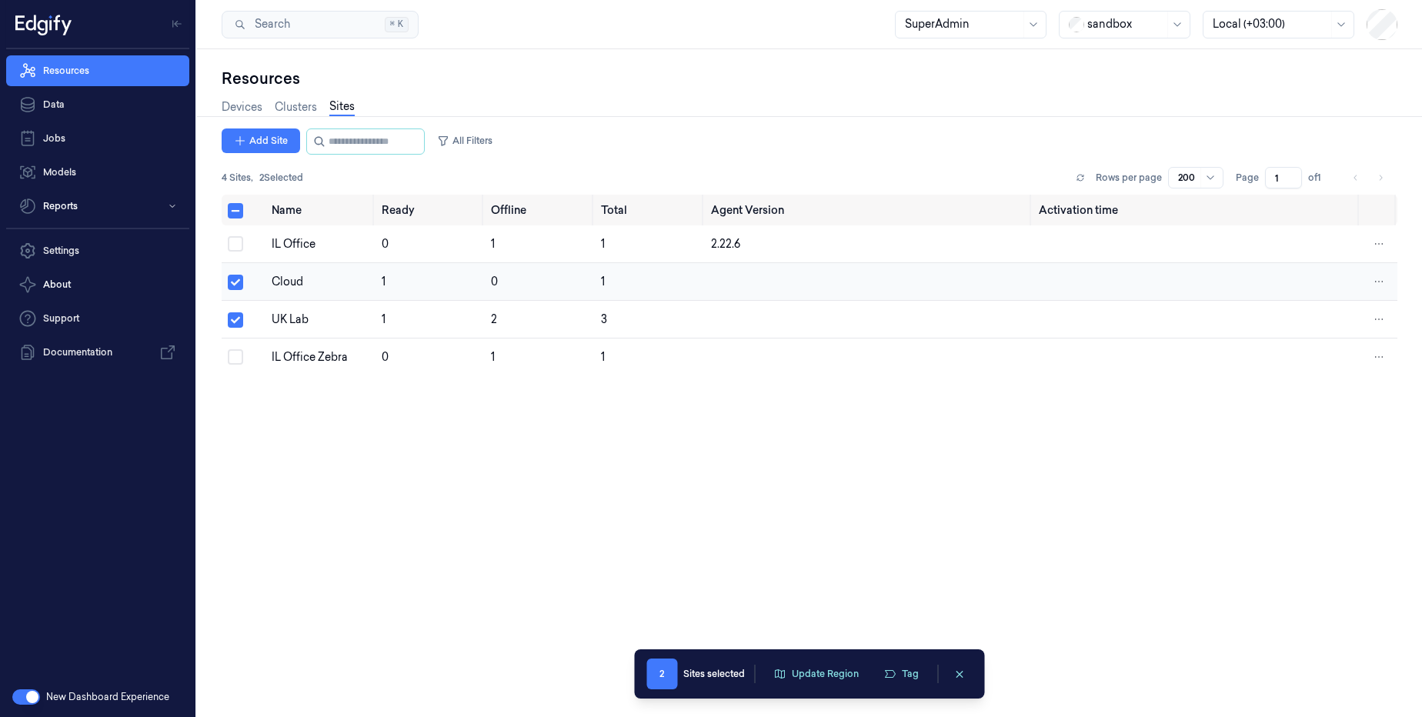
click at [256, 273] on td at bounding box center [244, 282] width 44 height 38
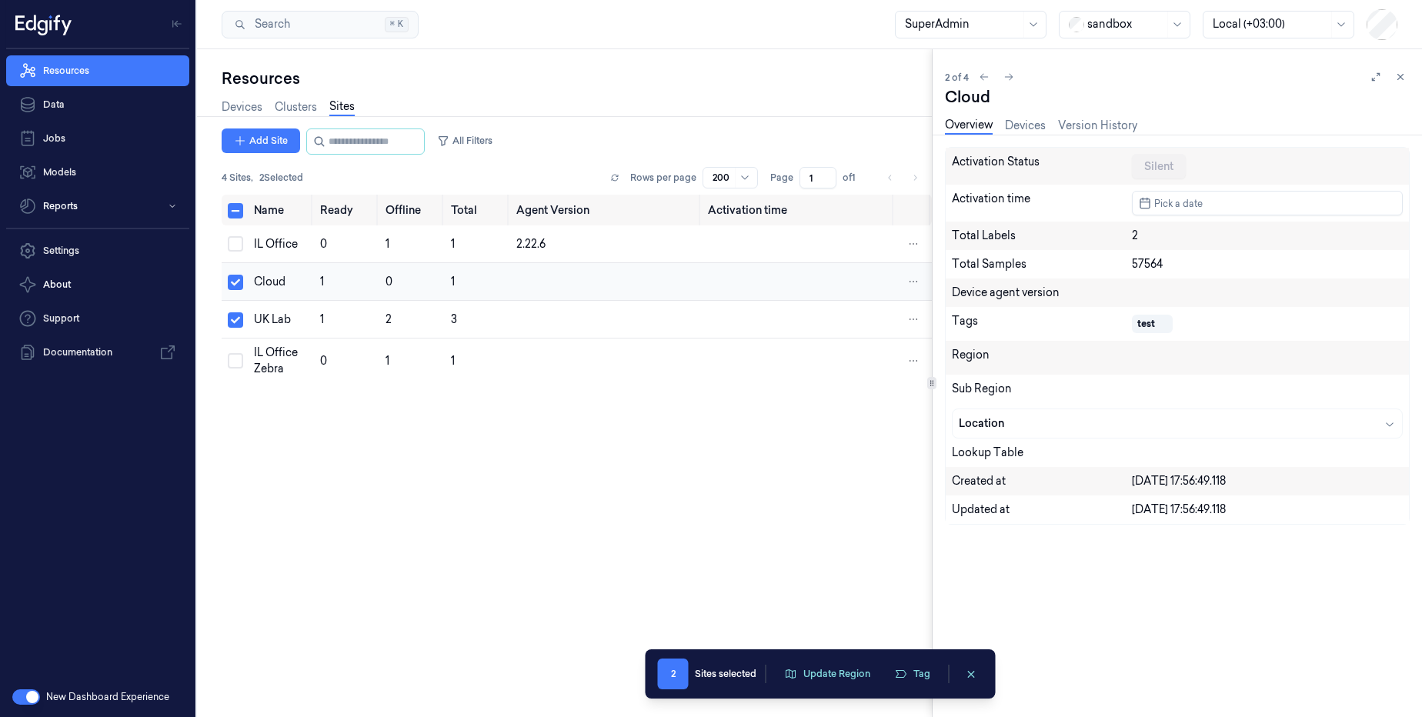
click at [290, 279] on div "Cloud" at bounding box center [280, 282] width 53 height 16
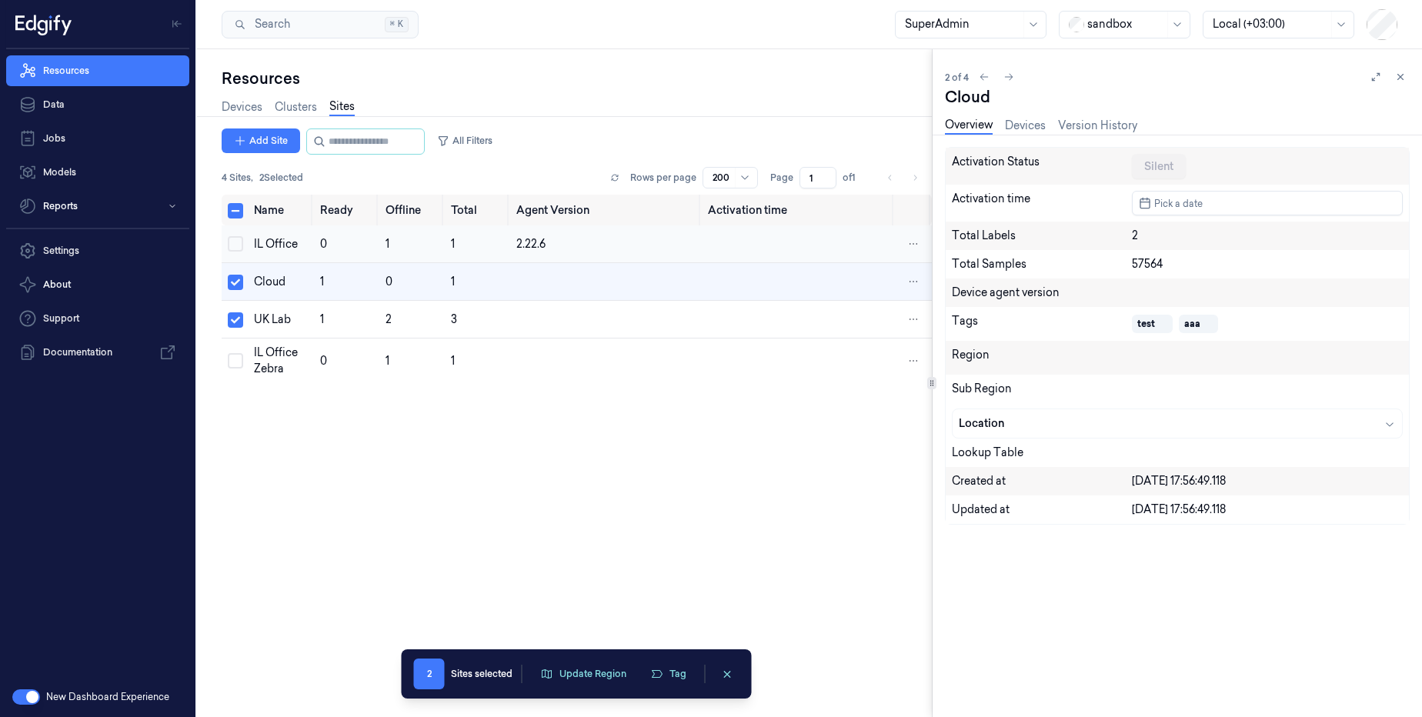
click at [292, 257] on td "IL Office" at bounding box center [280, 244] width 65 height 38
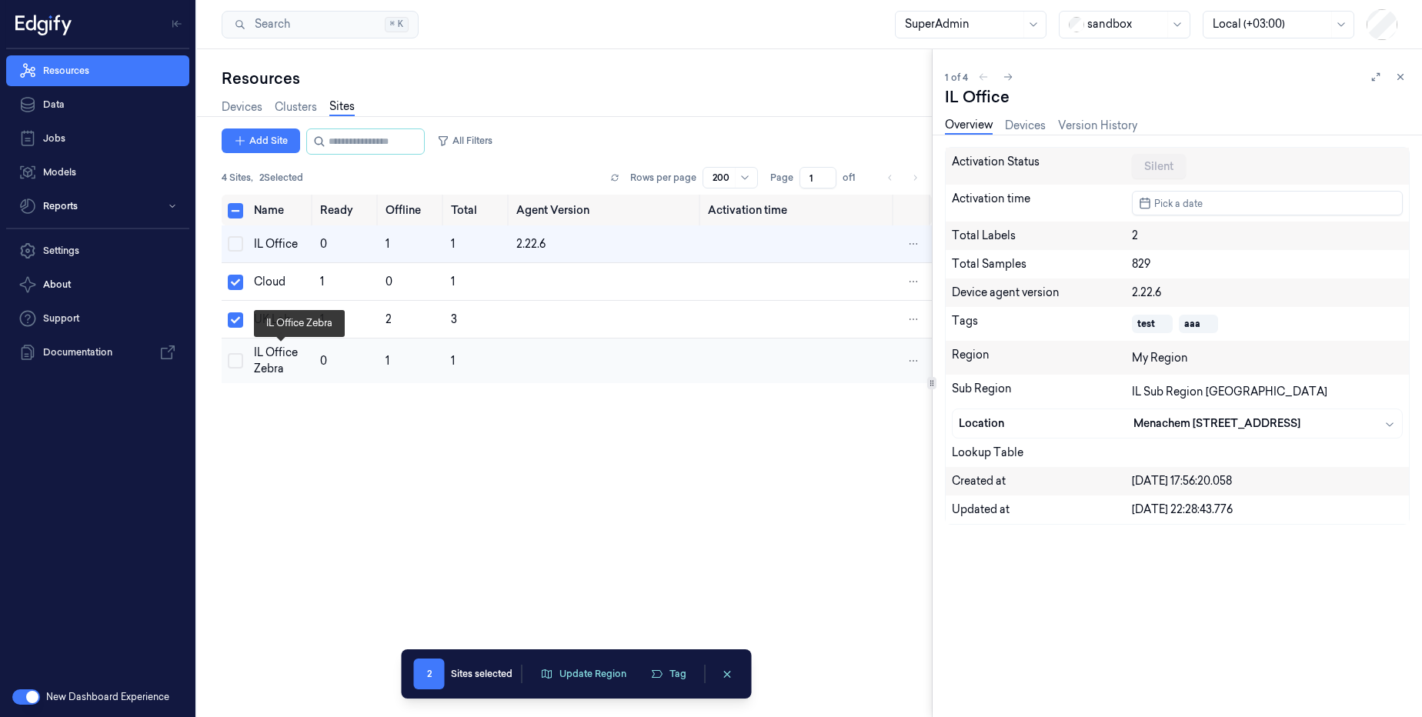
click at [280, 367] on div "IL Office Zebra" at bounding box center [280, 361] width 53 height 32
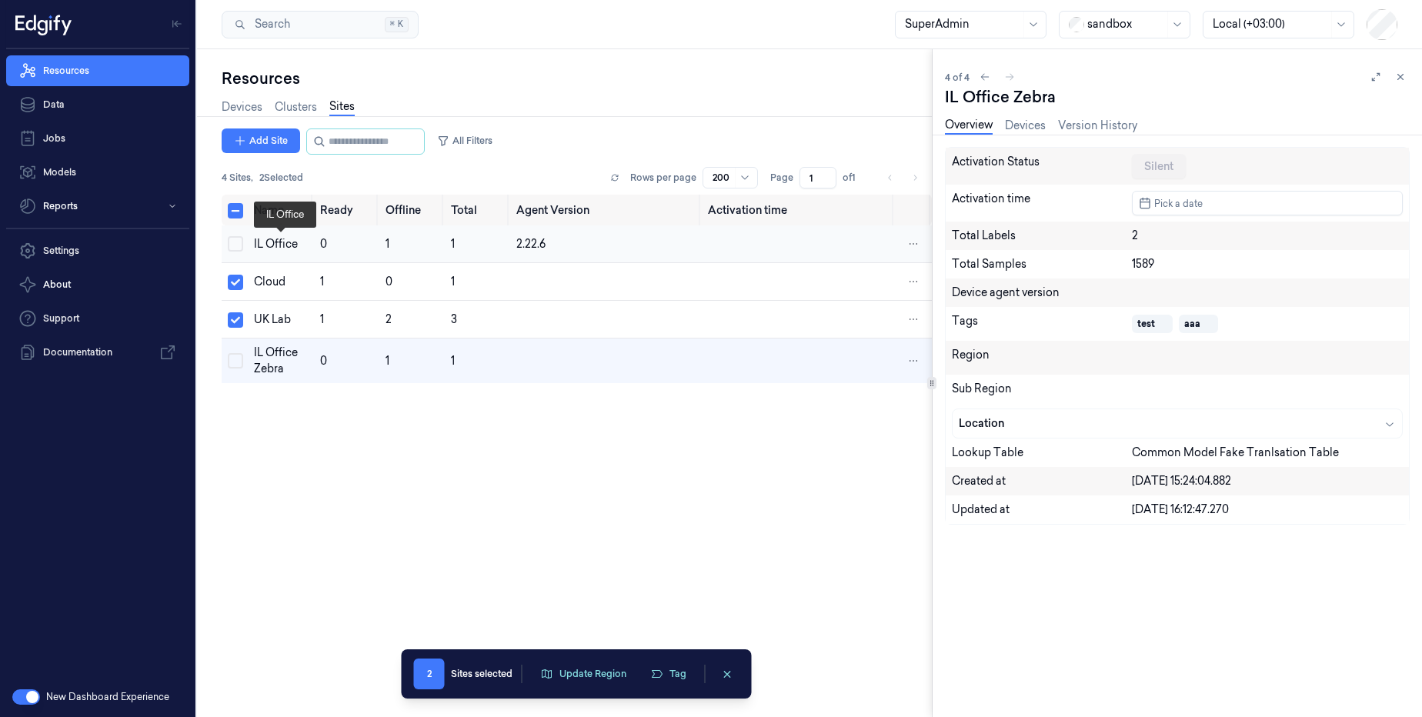
click at [280, 248] on div "IL Office" at bounding box center [280, 244] width 53 height 16
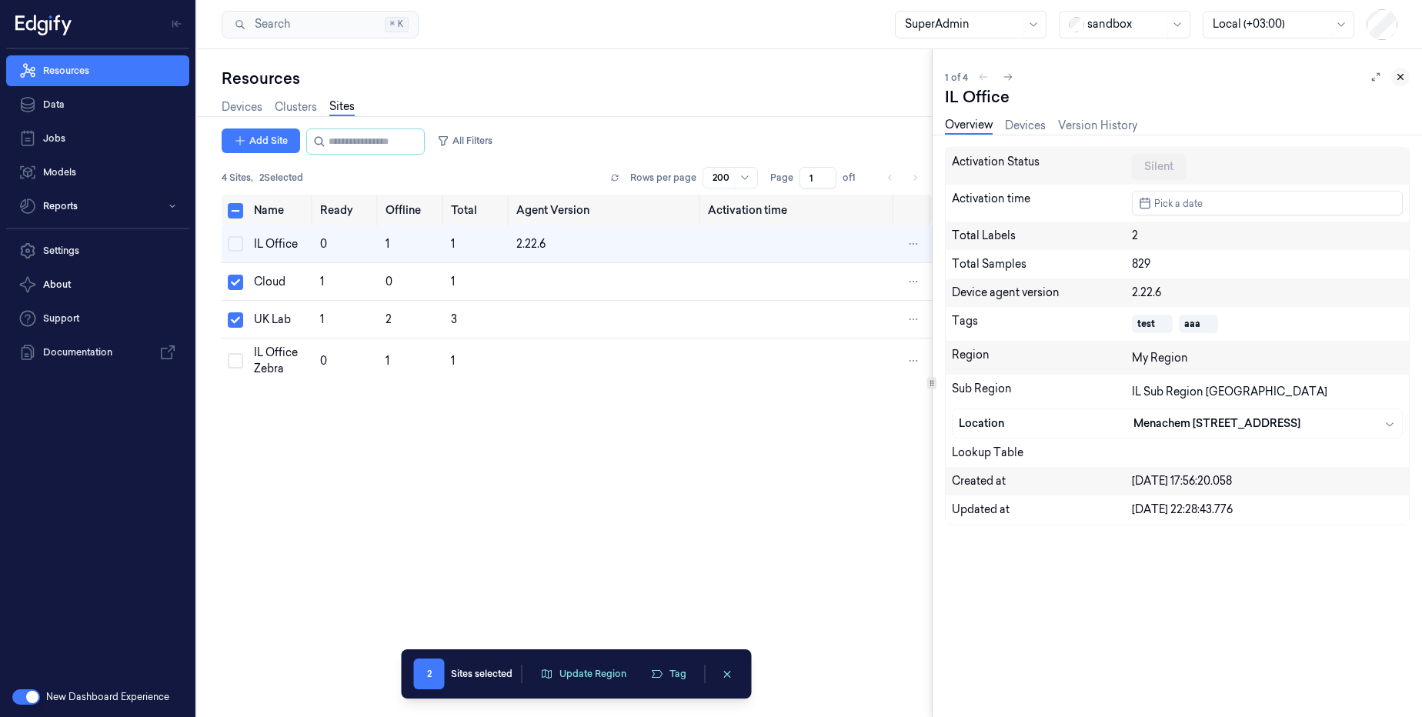
click at [1405, 78] on icon at bounding box center [1400, 77] width 11 height 11
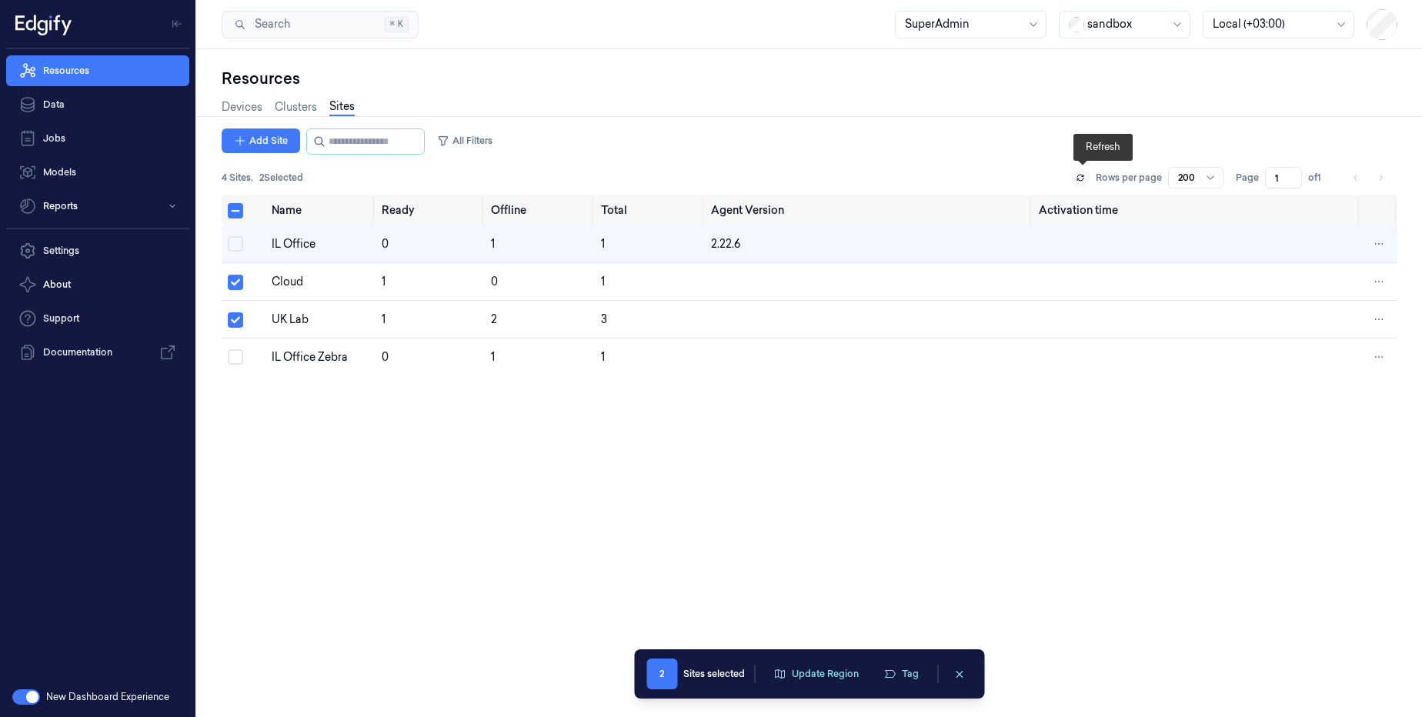
click at [1083, 182] on button at bounding box center [1080, 178] width 18 height 18
click at [309, 252] on td "IL Office" at bounding box center [321, 244] width 110 height 38
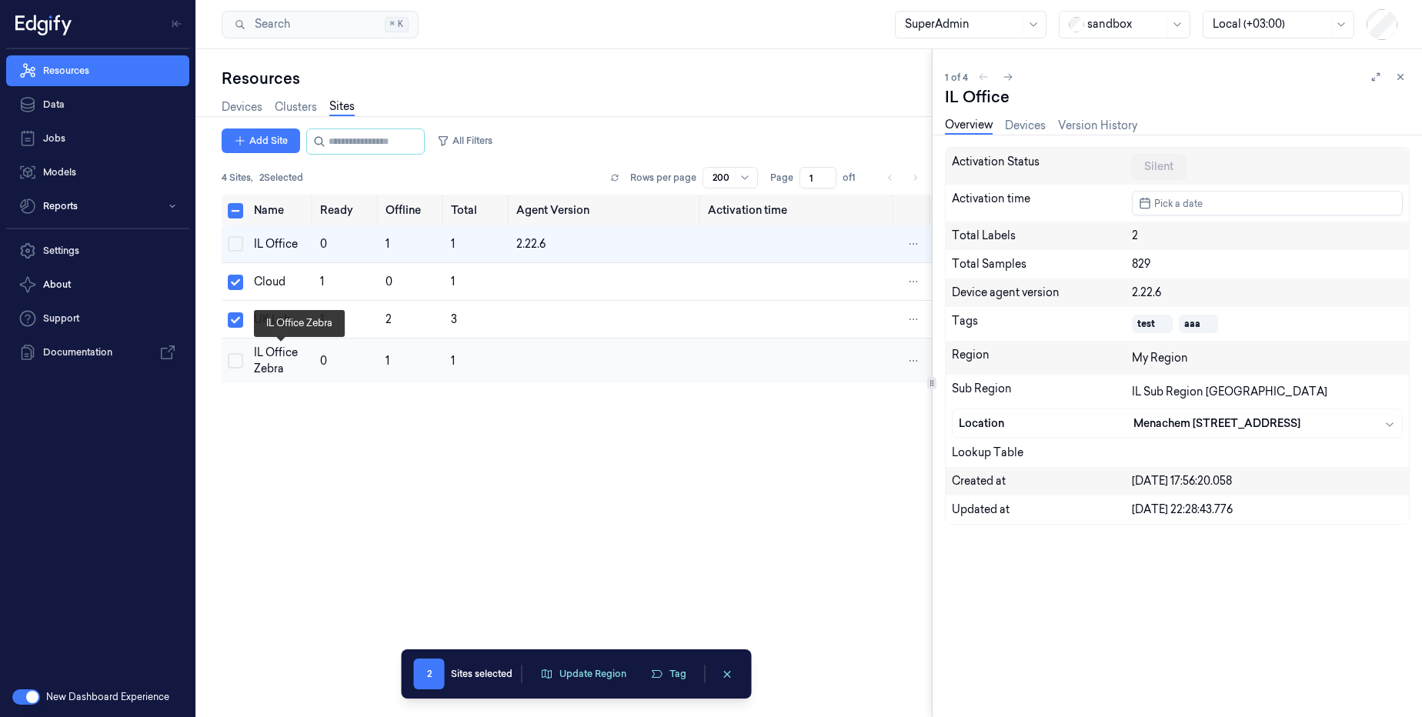
click at [288, 358] on div "IL Office Zebra" at bounding box center [280, 361] width 53 height 32
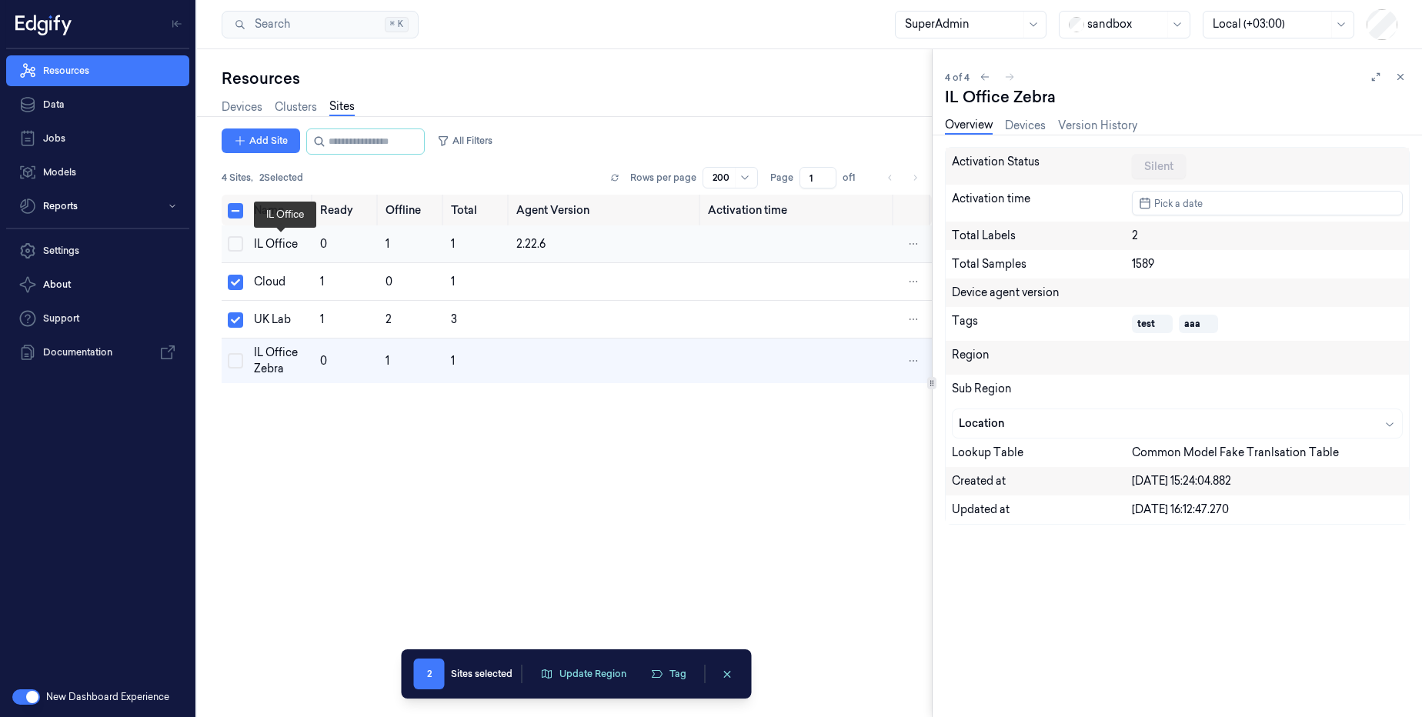
click at [297, 245] on div "IL Office" at bounding box center [280, 244] width 53 height 16
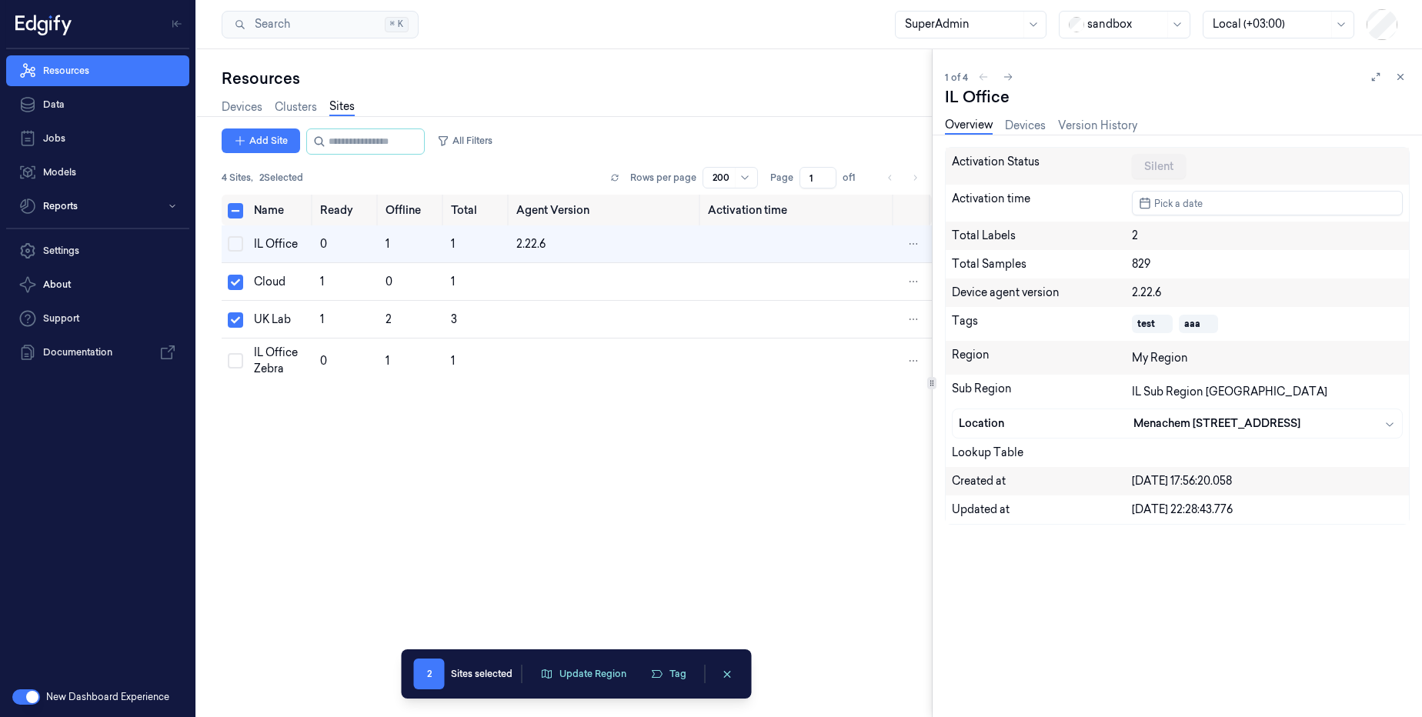
click at [591, 106] on div "Devices Clusters Sites" at bounding box center [577, 108] width 710 height 39
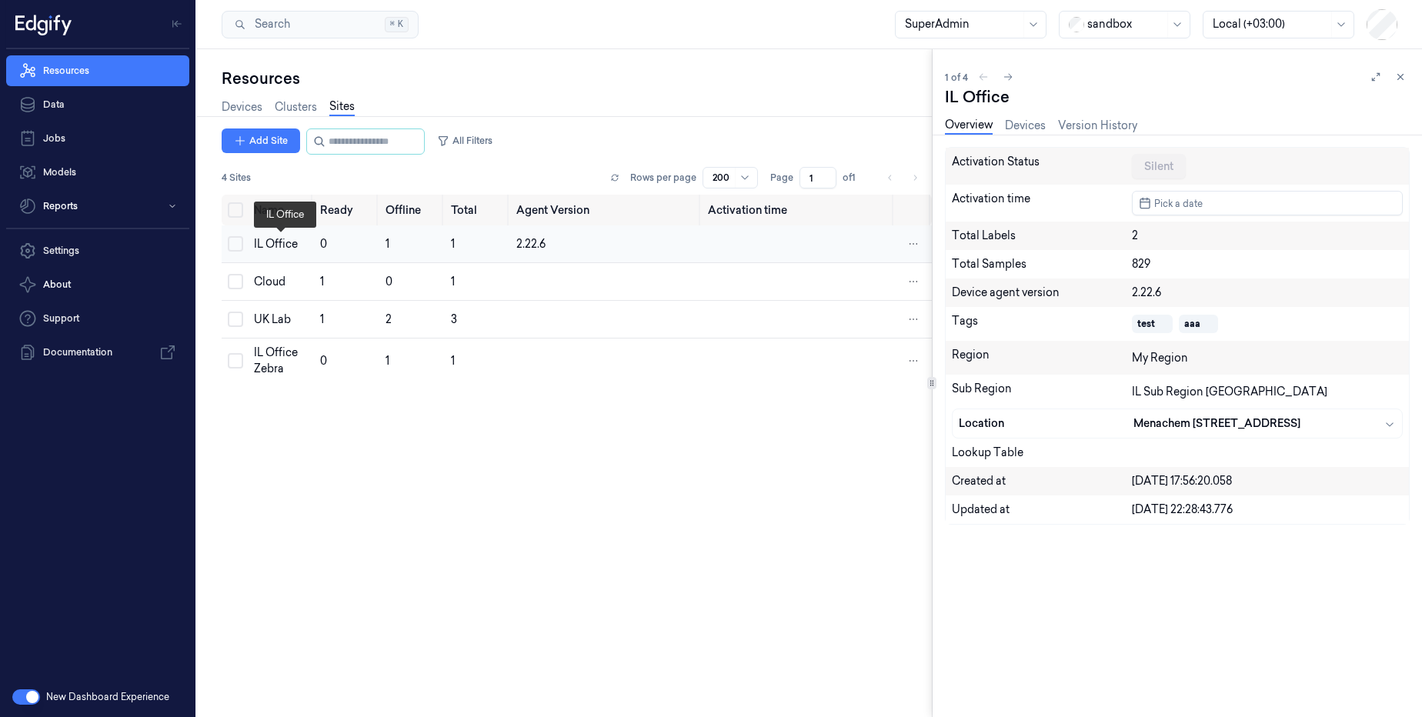
click at [286, 248] on div "IL Office" at bounding box center [280, 244] width 53 height 16
click at [295, 285] on div "Cloud" at bounding box center [280, 282] width 53 height 16
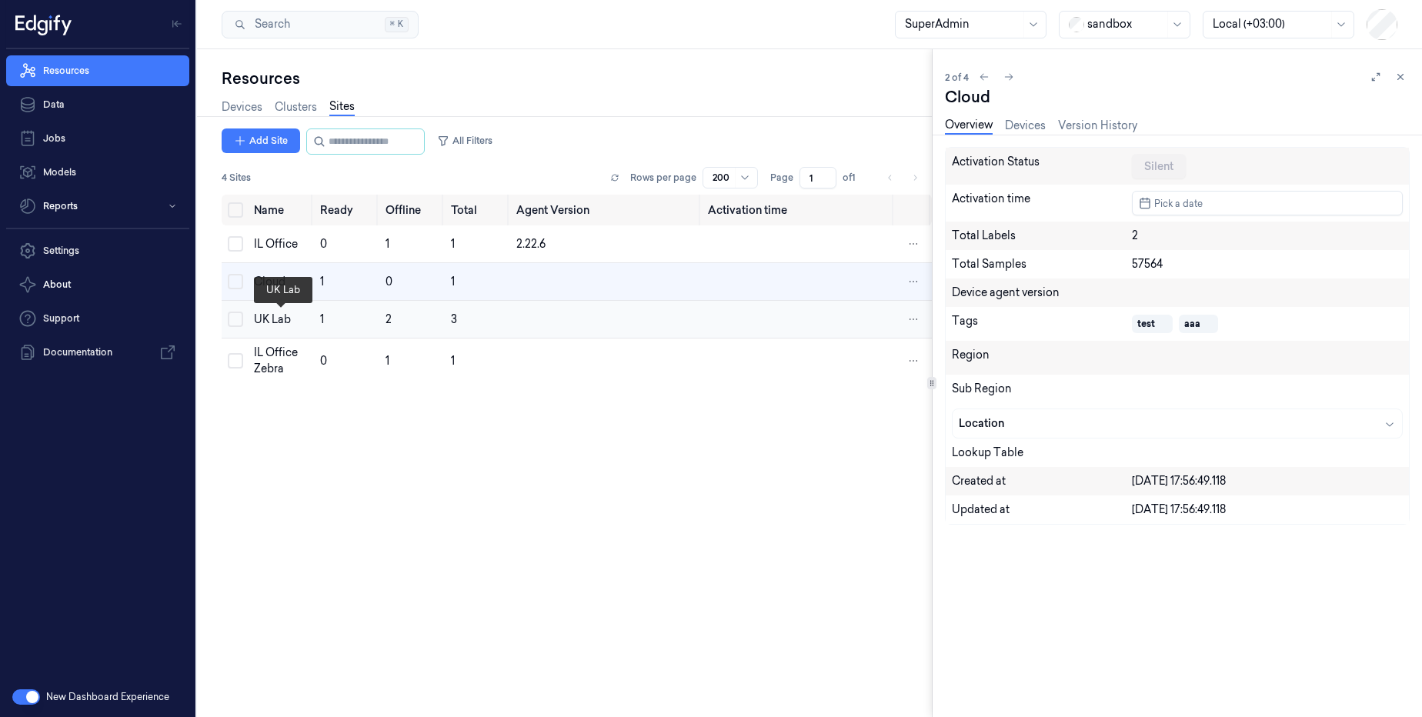
click at [294, 317] on div "UK Lab" at bounding box center [280, 320] width 53 height 16
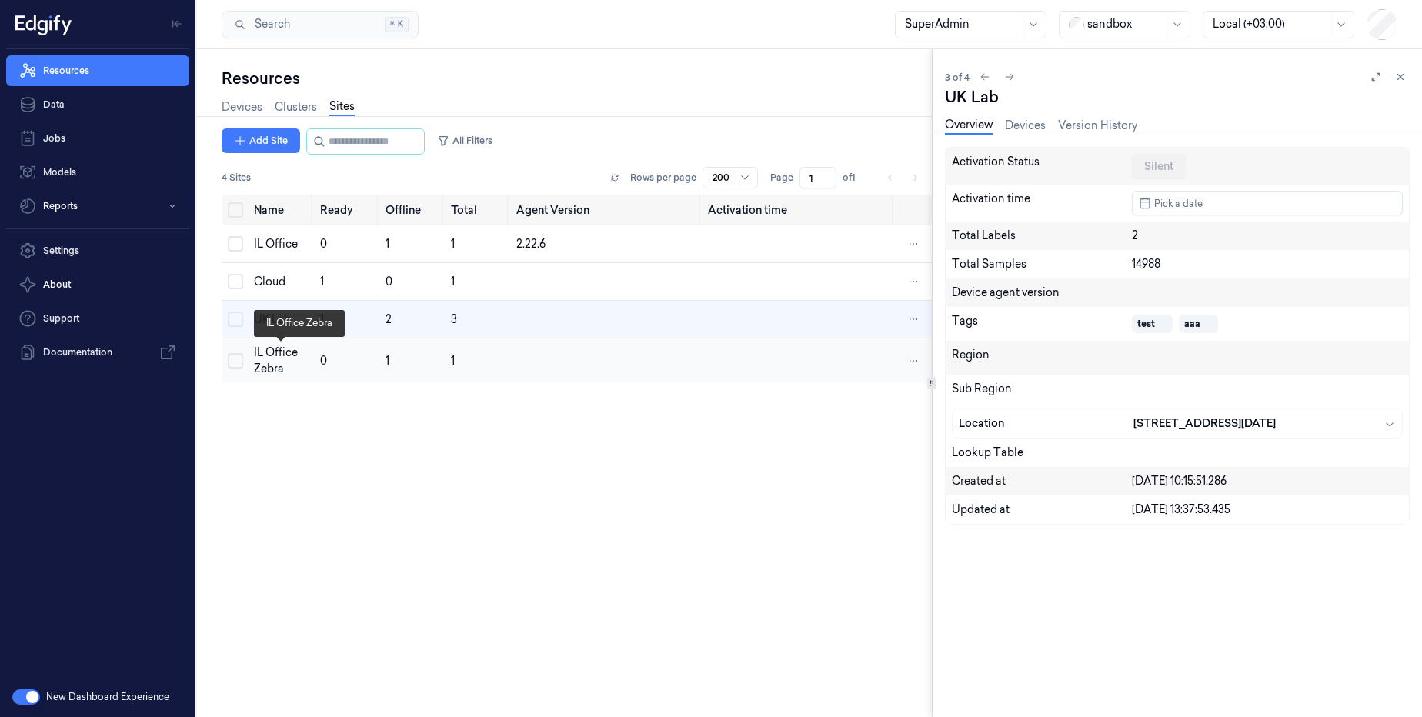
click at [282, 365] on div "IL Office Zebra" at bounding box center [280, 361] width 53 height 32
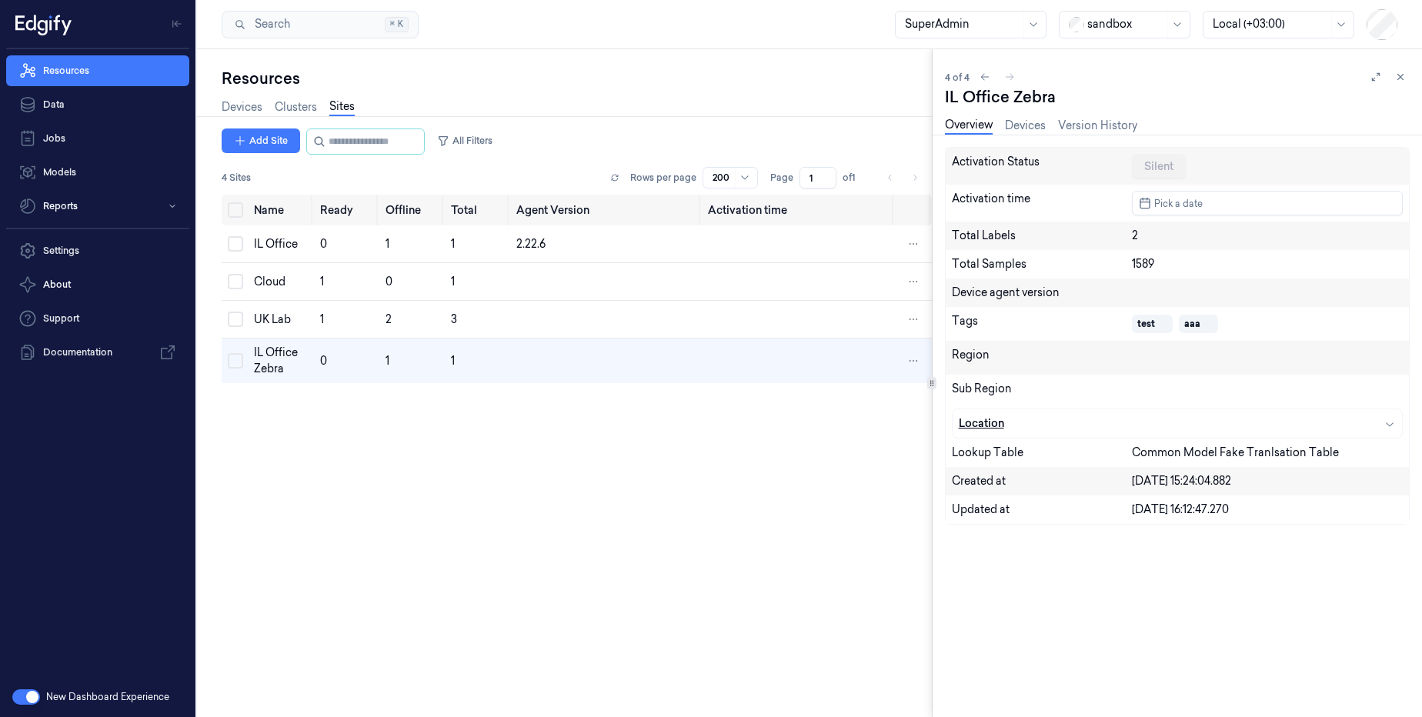
click at [1375, 431] on div "button" at bounding box center [1265, 424] width 262 height 16
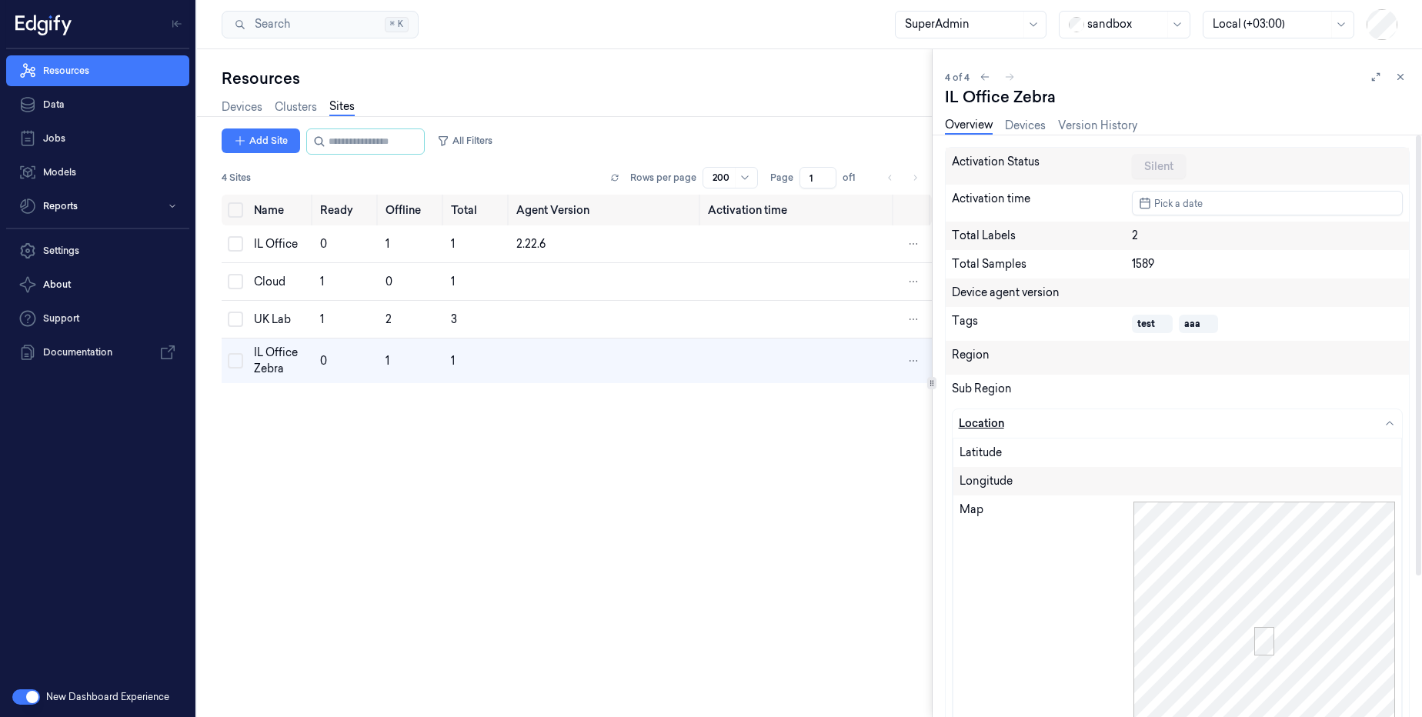
click at [1377, 431] on div "button" at bounding box center [1265, 424] width 262 height 16
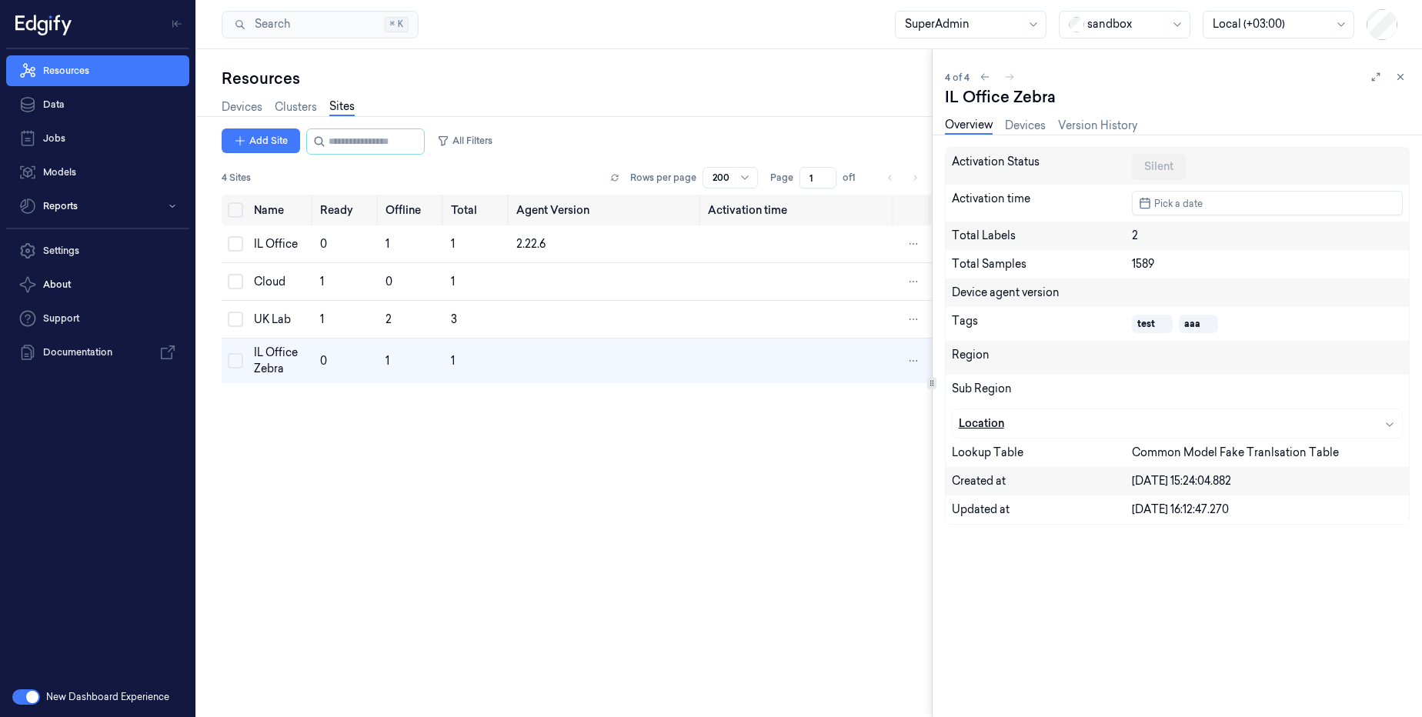
click at [1377, 431] on div "button" at bounding box center [1265, 424] width 262 height 16
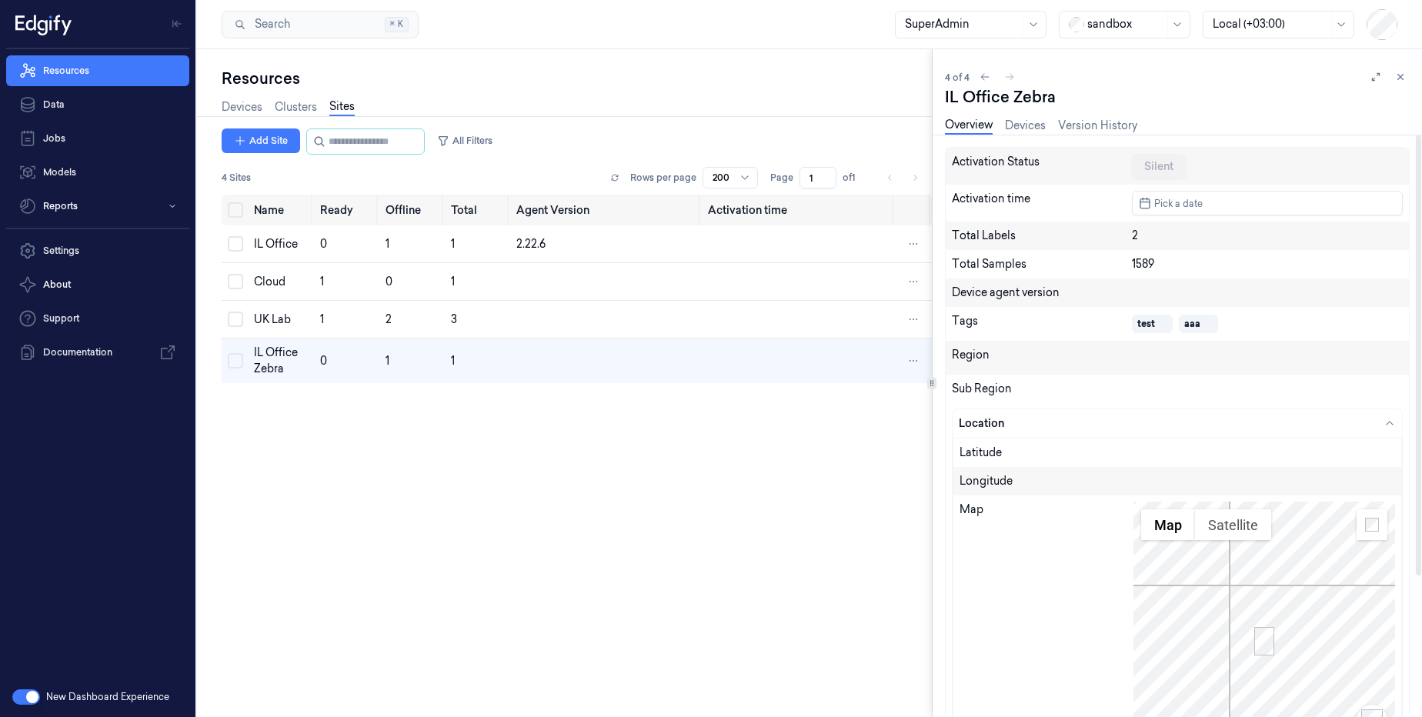
drag, startPoint x: 1240, startPoint y: 586, endPoint x: 1297, endPoint y: 597, distance: 58.0
click at [1297, 597] on div at bounding box center [1265, 656] width 262 height 308
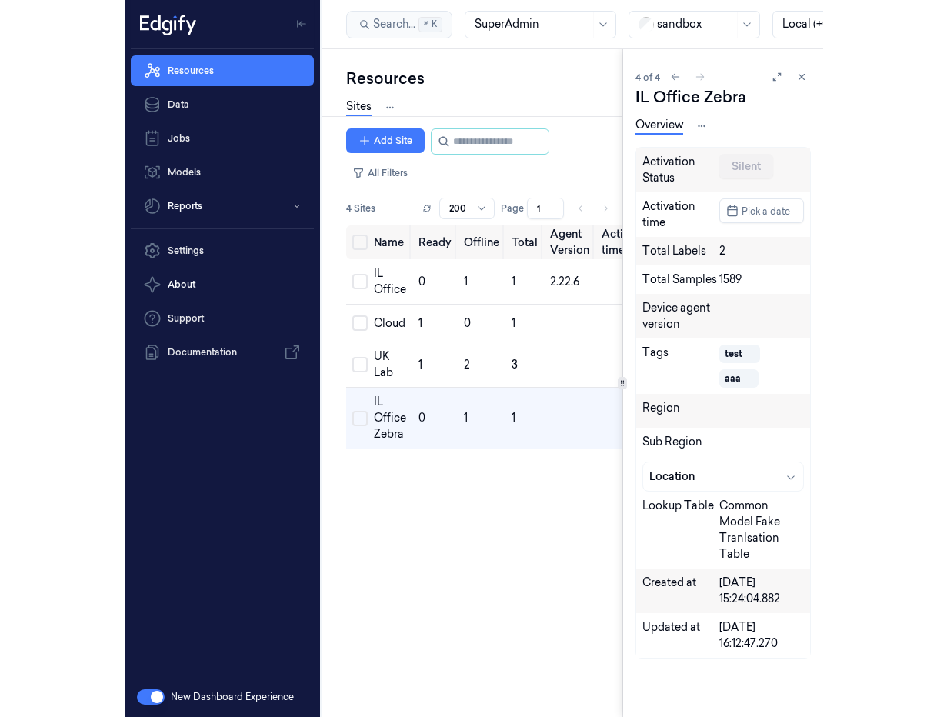
scroll to position [0, 1]
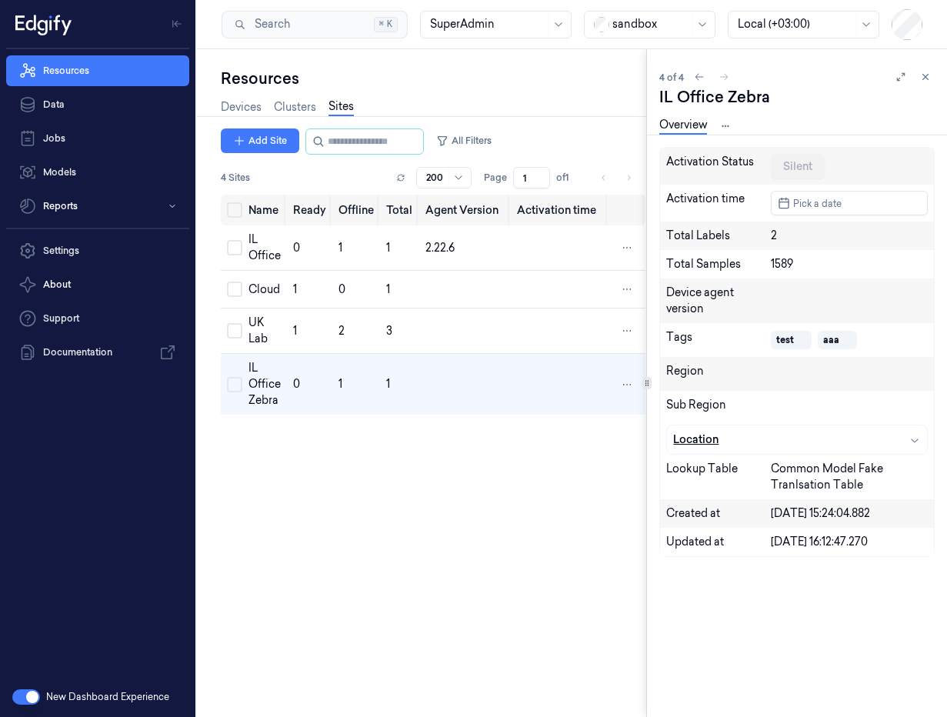
click at [278, 443] on icon "button" at bounding box center [915, 440] width 12 height 12
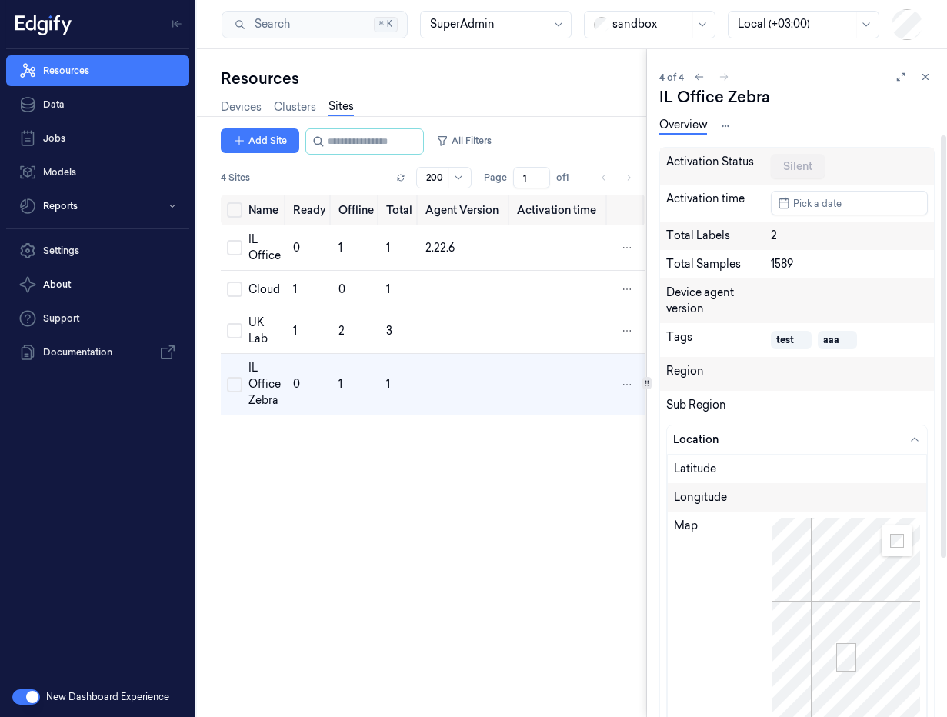
click at [278, 553] on button "Toggle fullscreen view" at bounding box center [897, 541] width 31 height 31
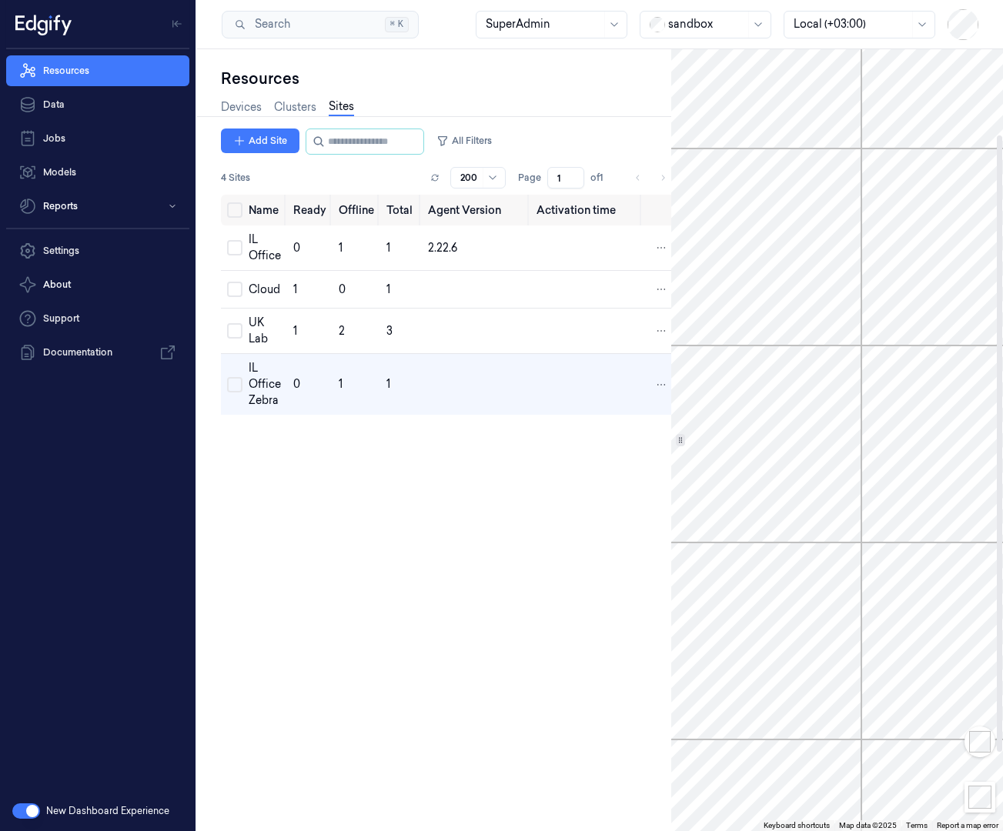
click at [278, 32] on button "Toggle fullscreen view" at bounding box center [979, 23] width 31 height 31
